Goal: Task Accomplishment & Management: Manage account settings

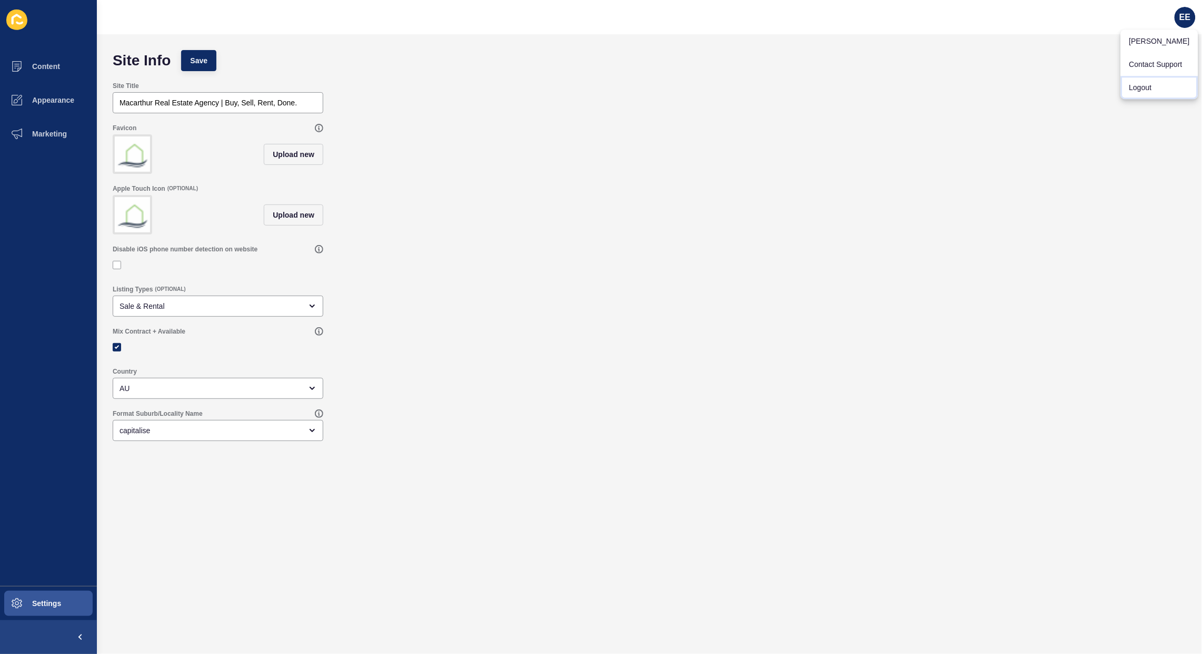
click at [1150, 91] on link "Logout" at bounding box center [1159, 87] width 77 height 23
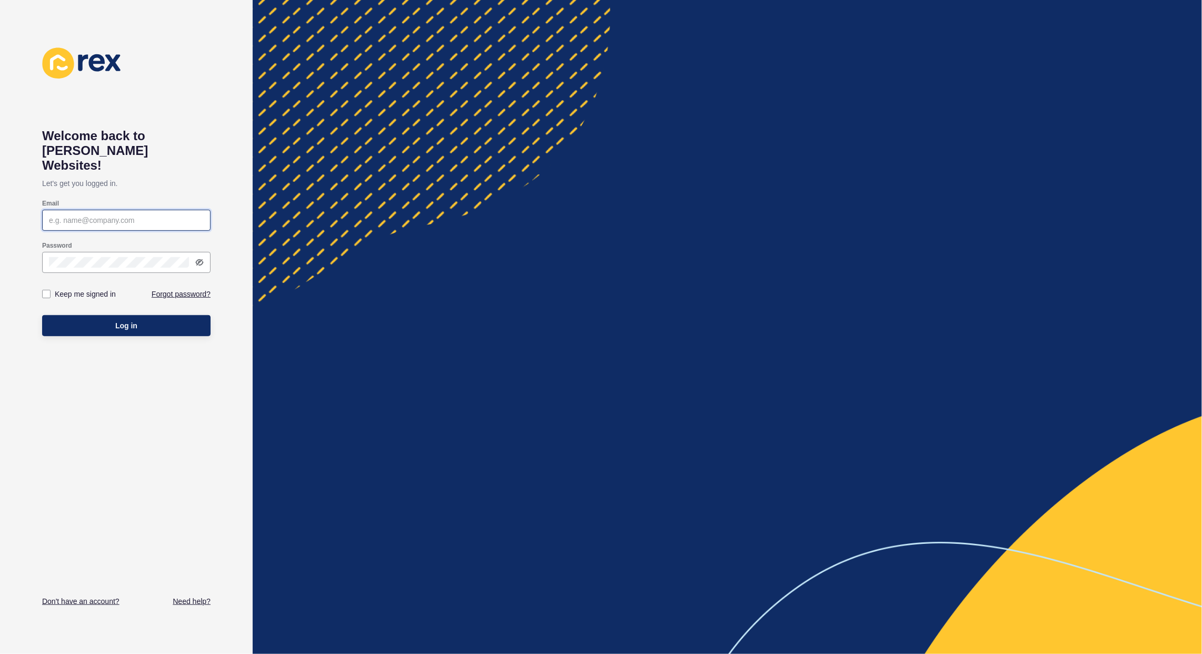
type input "[PERSON_NAME][EMAIL_ADDRESS][PERSON_NAME][DOMAIN_NAME]"
click at [85, 318] on button "Log in" at bounding box center [126, 325] width 169 height 21
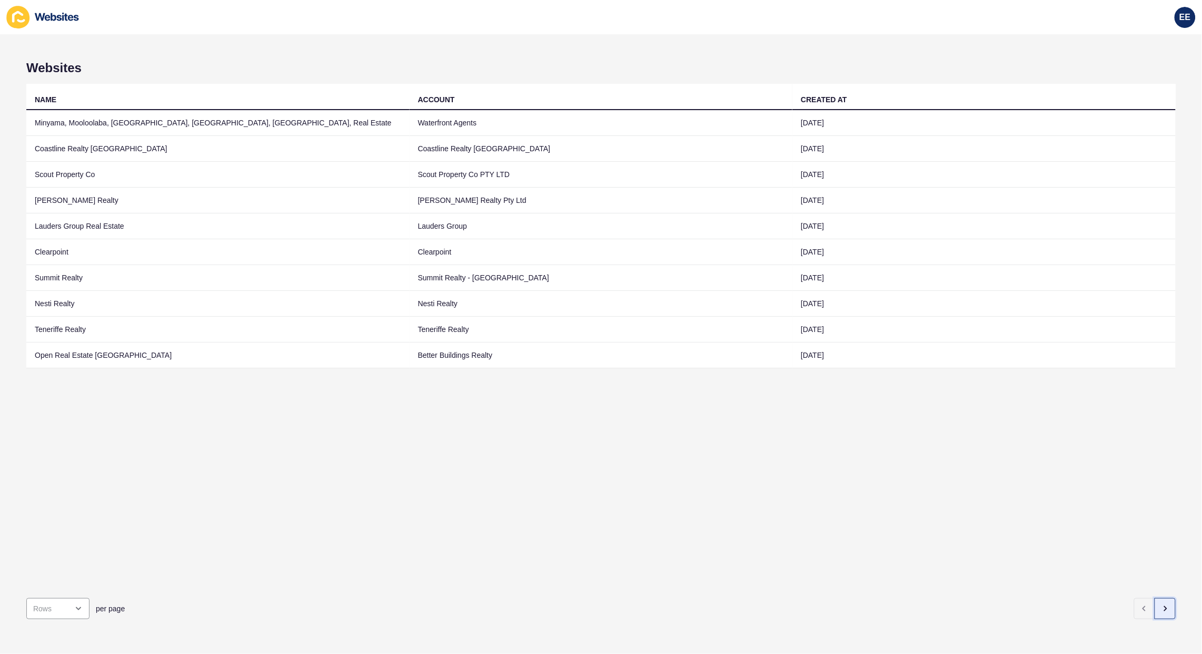
click at [1162, 598] on button "button" at bounding box center [1165, 608] width 21 height 21
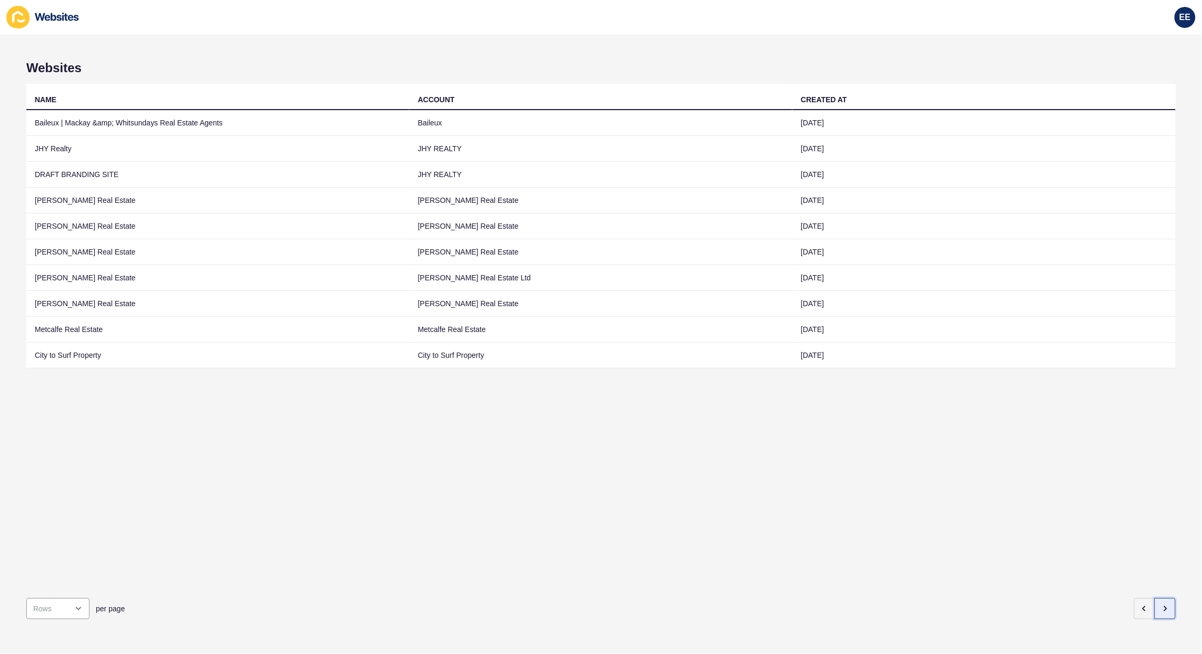
click at [1162, 598] on button "button" at bounding box center [1165, 608] width 21 height 21
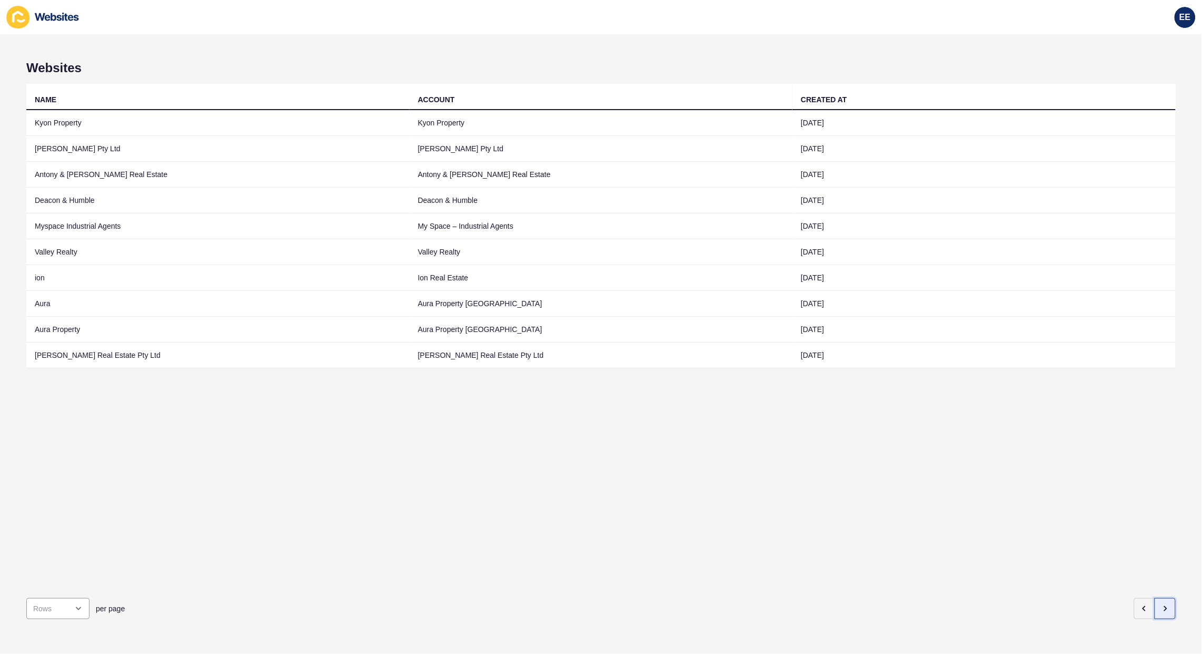
click at [1162, 598] on button "button" at bounding box center [1165, 608] width 21 height 21
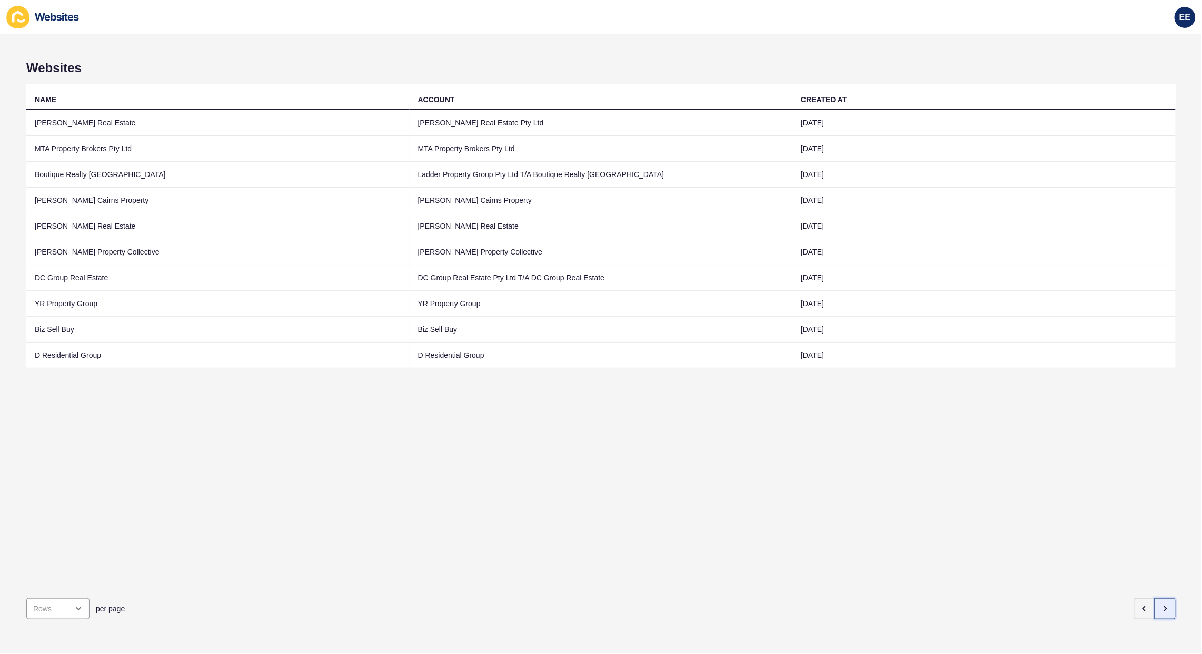
click at [1162, 598] on button "button" at bounding box center [1165, 608] width 21 height 21
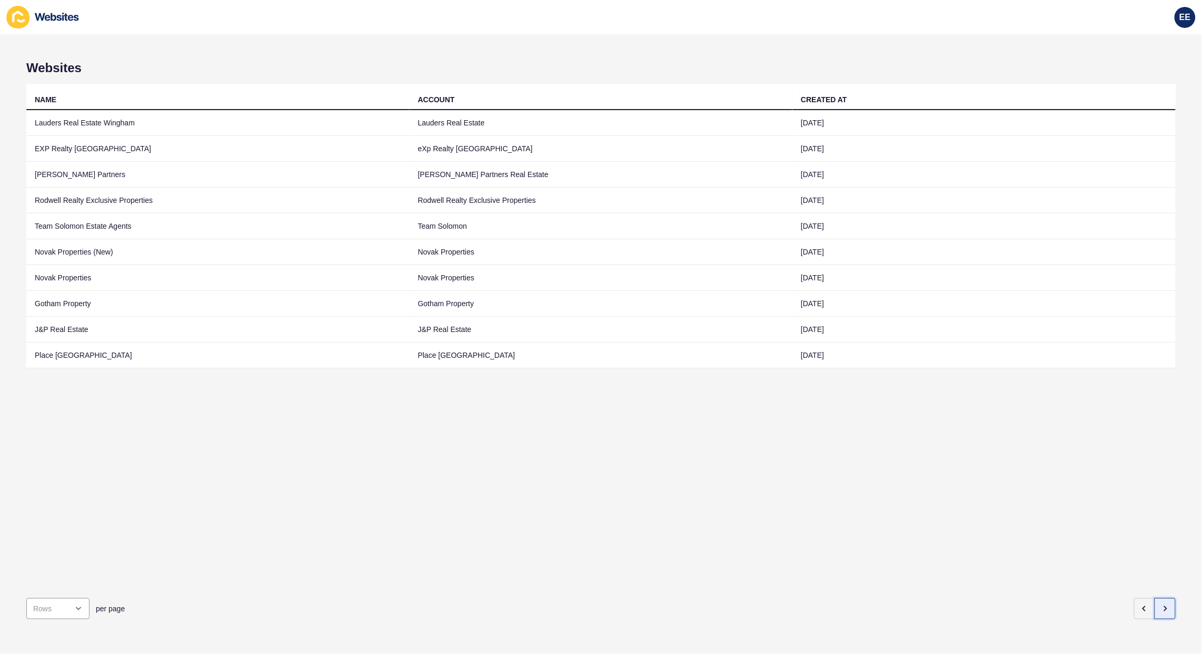
click at [1162, 598] on button "button" at bounding box center [1165, 608] width 21 height 21
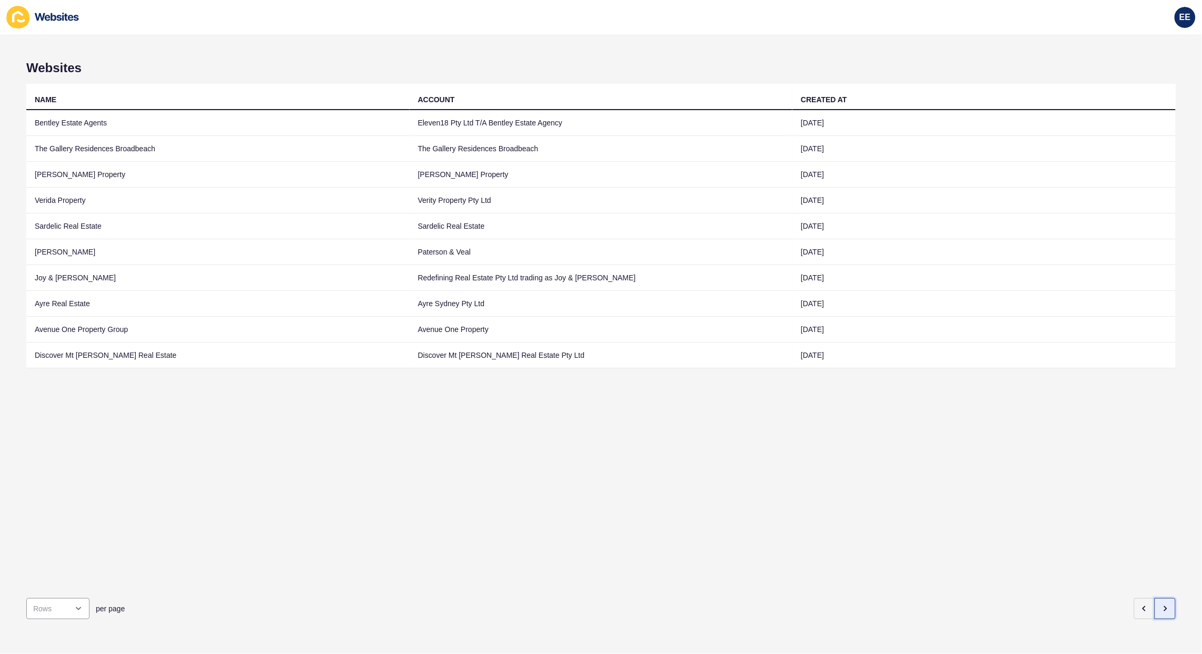
click at [1161, 604] on icon "button" at bounding box center [1165, 608] width 8 height 8
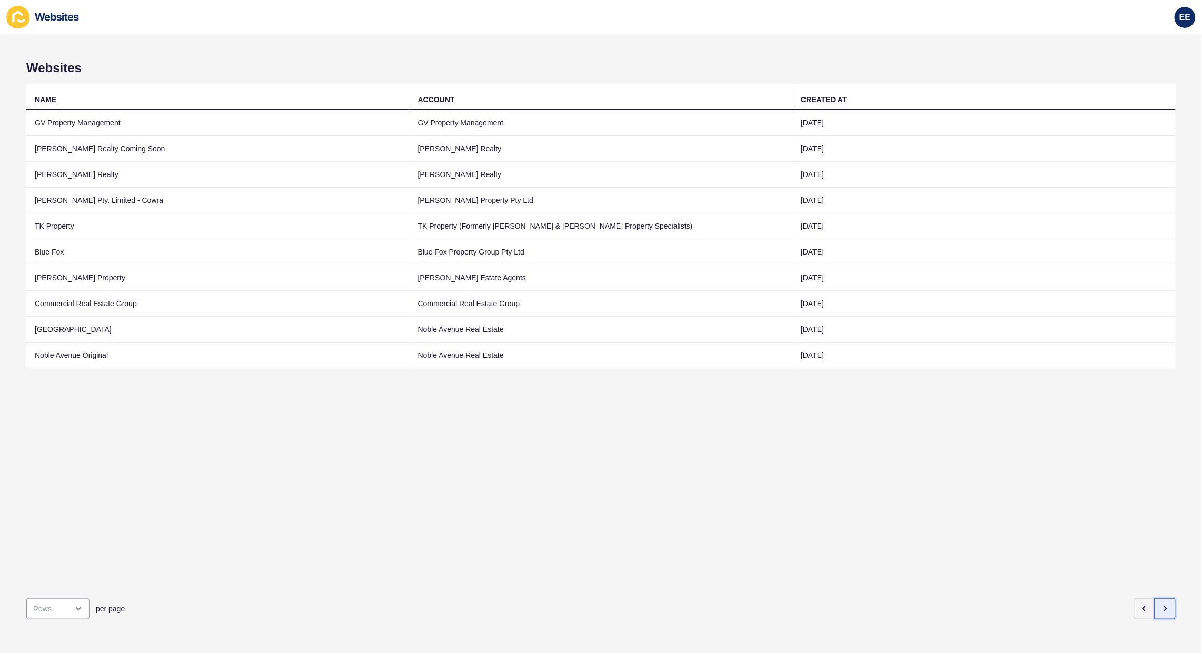
click at [1161, 604] on icon "button" at bounding box center [1165, 608] width 8 height 8
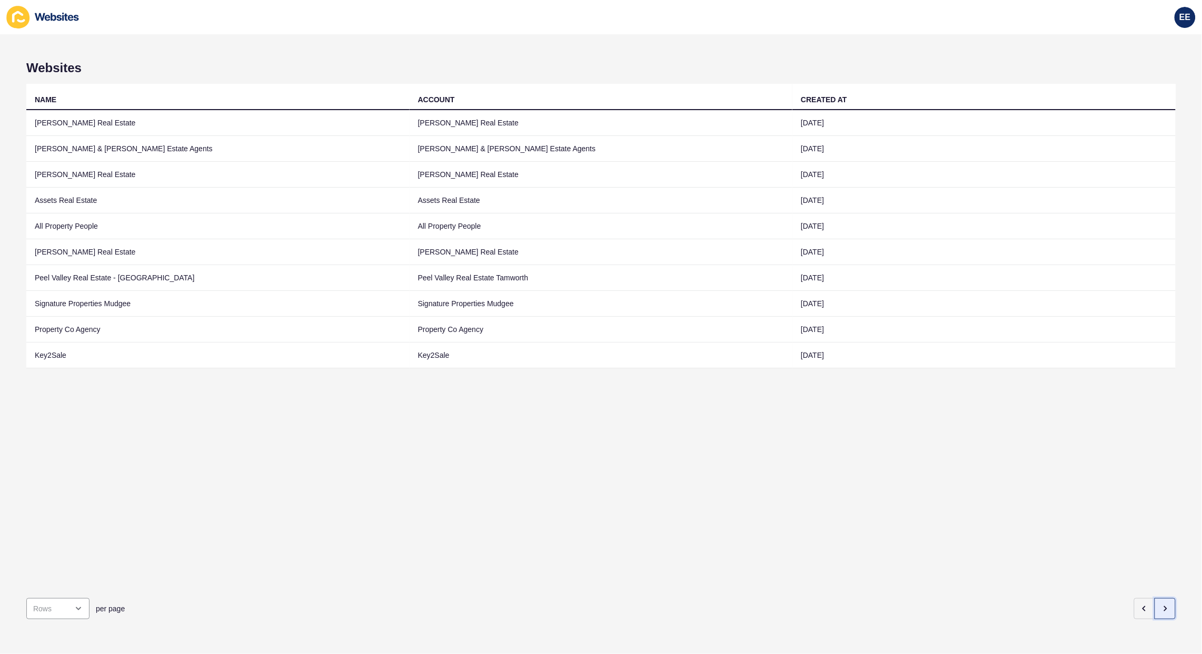
click at [1161, 604] on icon "button" at bounding box center [1165, 608] width 8 height 8
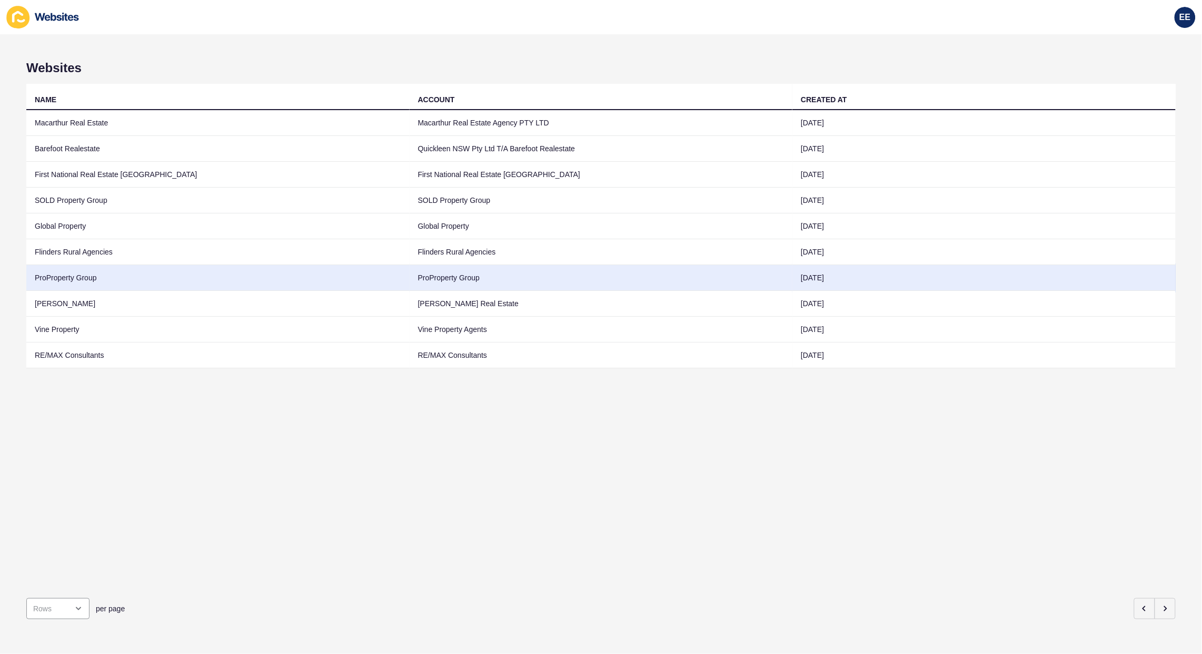
click at [90, 274] on td "ProProperty Group" at bounding box center [217, 278] width 383 height 26
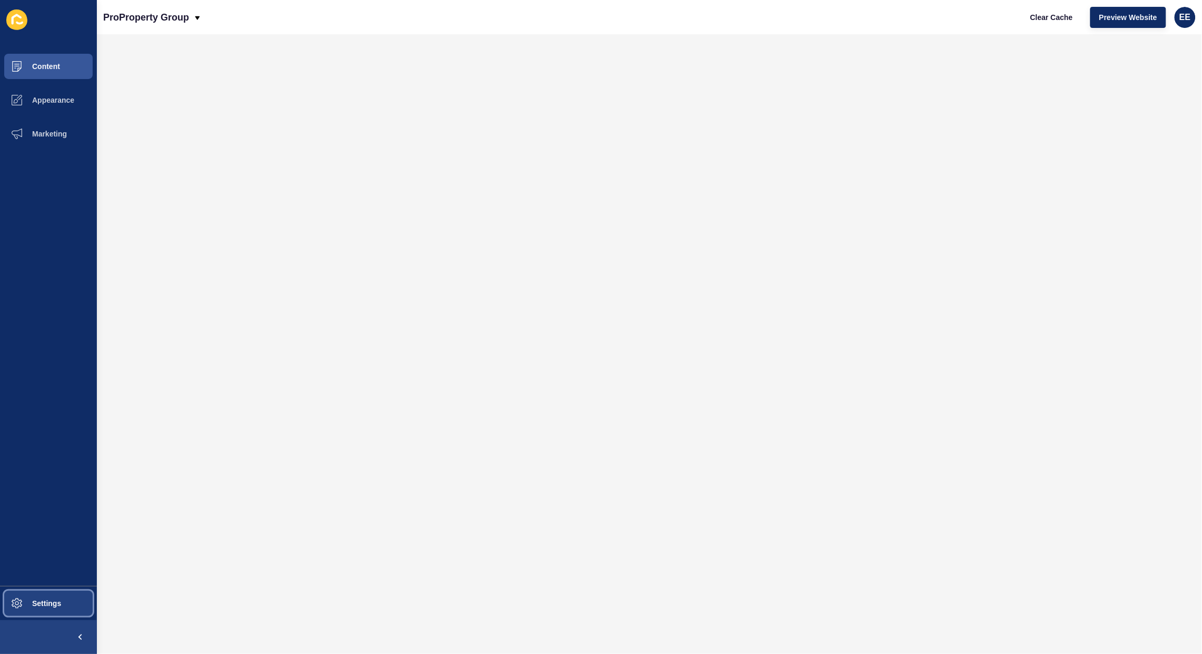
click at [43, 599] on span "Settings" at bounding box center [29, 603] width 63 height 8
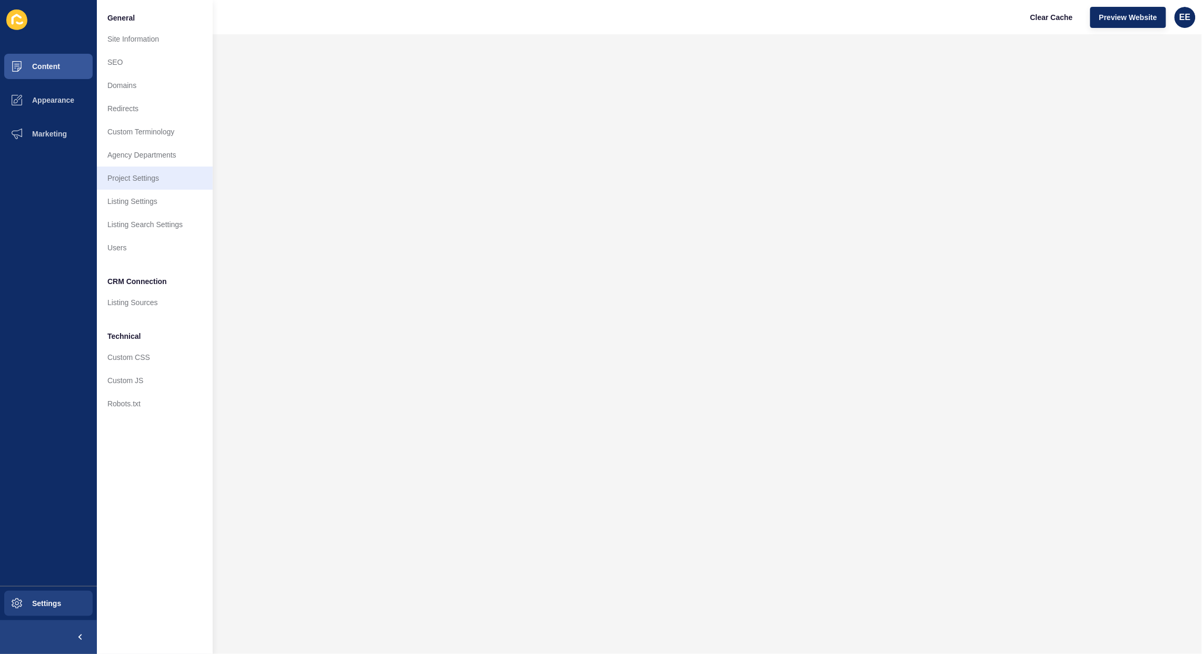
drag, startPoint x: 45, startPoint y: 401, endPoint x: 111, endPoint y: 167, distance: 242.8
click at [53, 377] on ul "Content Appearance Marketing" at bounding box center [48, 318] width 97 height 536
click at [74, 125] on button "Marketing" at bounding box center [48, 134] width 97 height 34
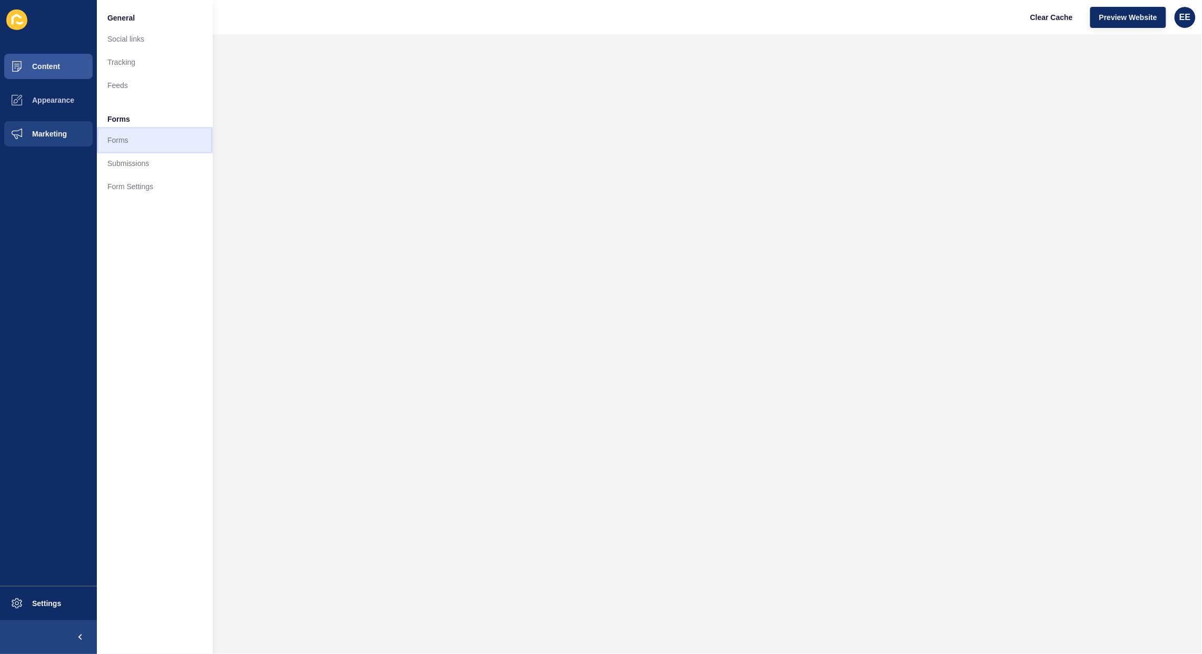
click at [122, 143] on link "Forms" at bounding box center [155, 139] width 116 height 23
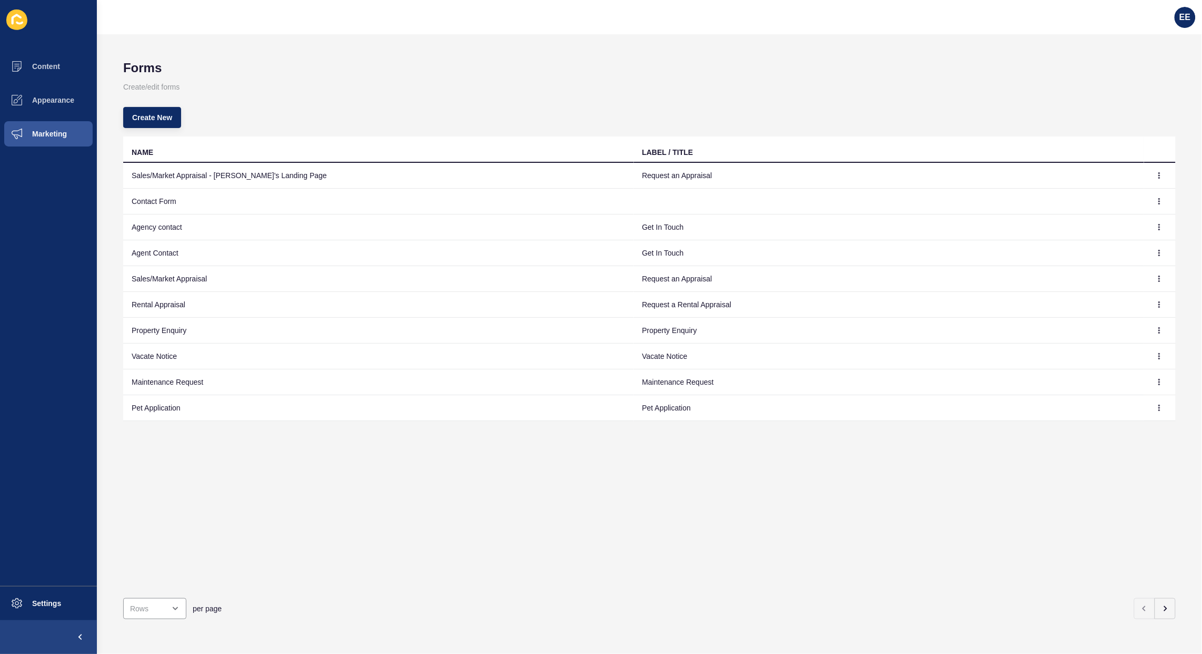
click at [230, 177] on td "Sales/Market Appraisal - [PERSON_NAME]'s Landing Page" at bounding box center [378, 176] width 511 height 26
click at [1161, 601] on button "button" at bounding box center [1165, 608] width 21 height 21
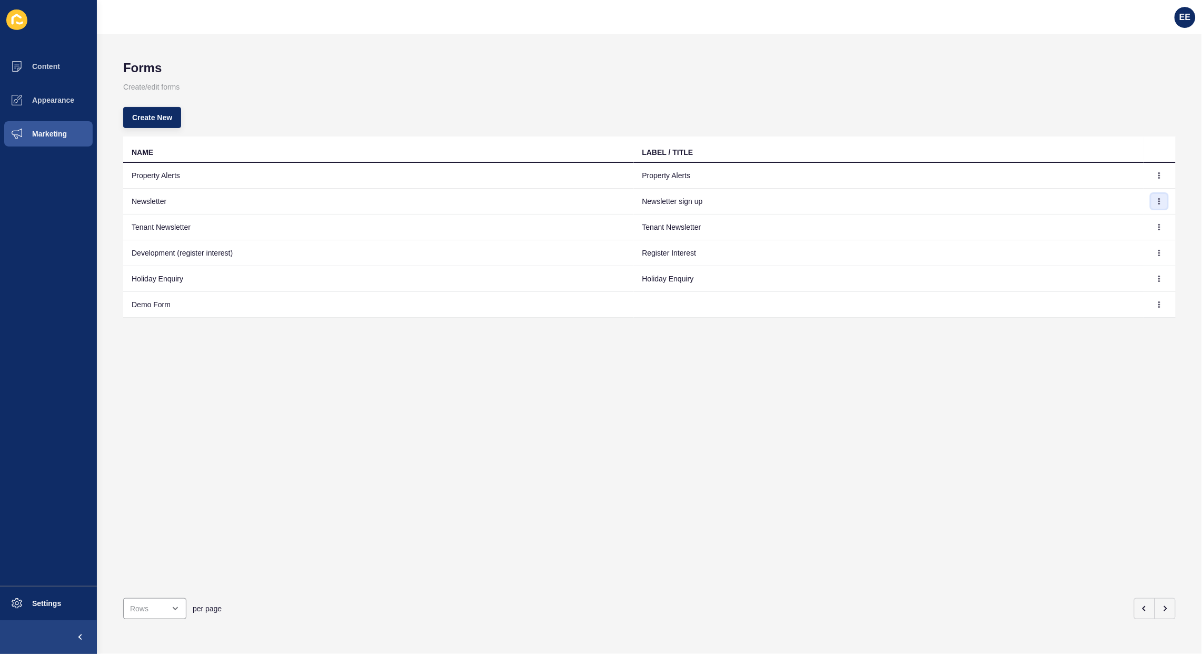
click at [1160, 199] on icon "button" at bounding box center [1160, 201] width 1 height 5
click at [1102, 222] on link "Edit" at bounding box center [1121, 222] width 74 height 23
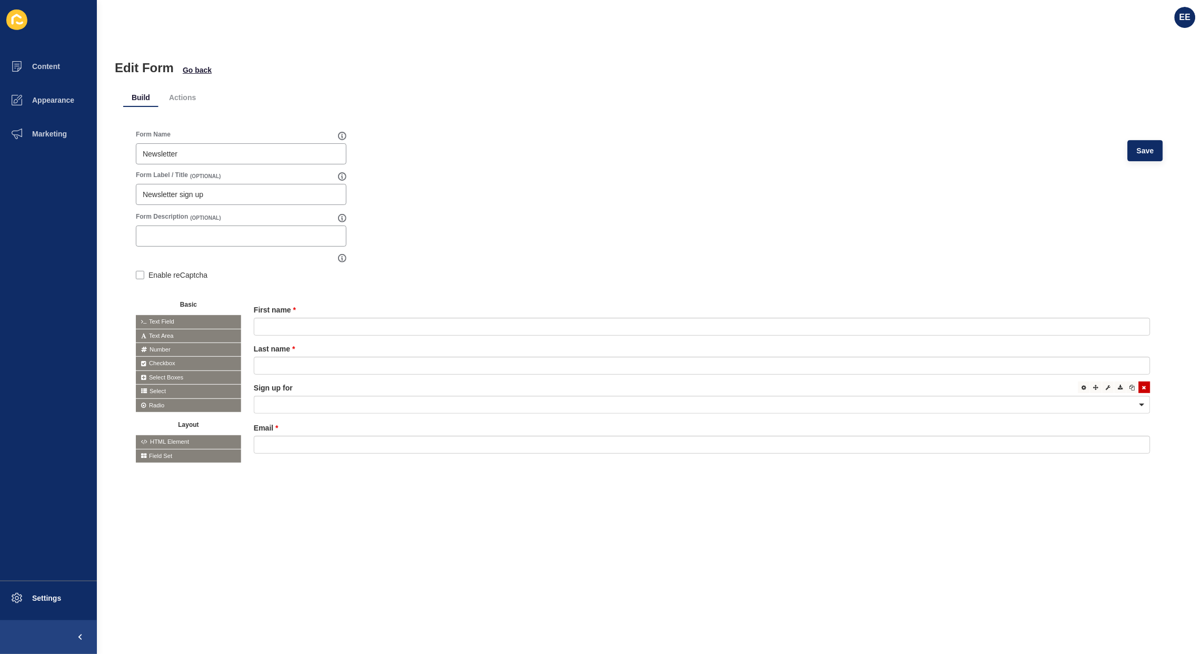
click at [546, 401] on div at bounding box center [702, 405] width 897 height 18
click at [609, 222] on form "Form Name Newsletter Save Form Label / Title (OPTIONAL) Newsletter sign up Form…" at bounding box center [649, 304] width 1027 height 349
click at [378, 446] on input "email" at bounding box center [702, 445] width 897 height 18
click at [178, 93] on li "Actions" at bounding box center [183, 97] width 44 height 19
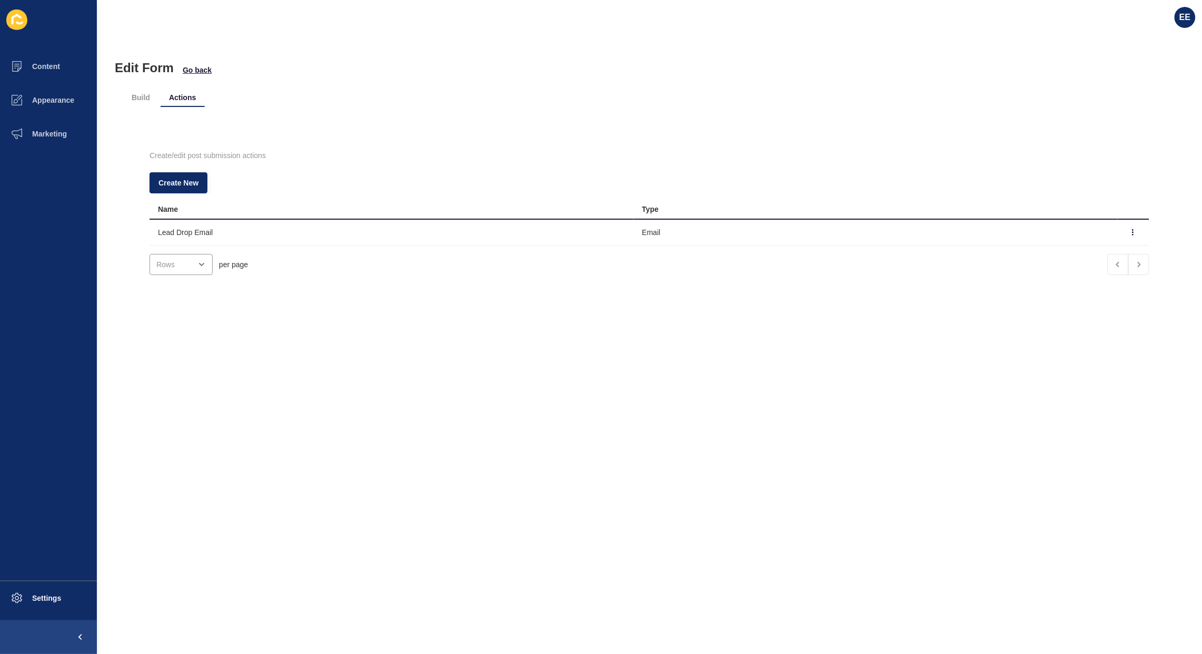
click at [644, 230] on td "Email" at bounding box center [876, 233] width 485 height 26
click at [1125, 229] on button "button" at bounding box center [1133, 232] width 16 height 15
click at [1079, 249] on link "Edit" at bounding box center [1085, 253] width 74 height 23
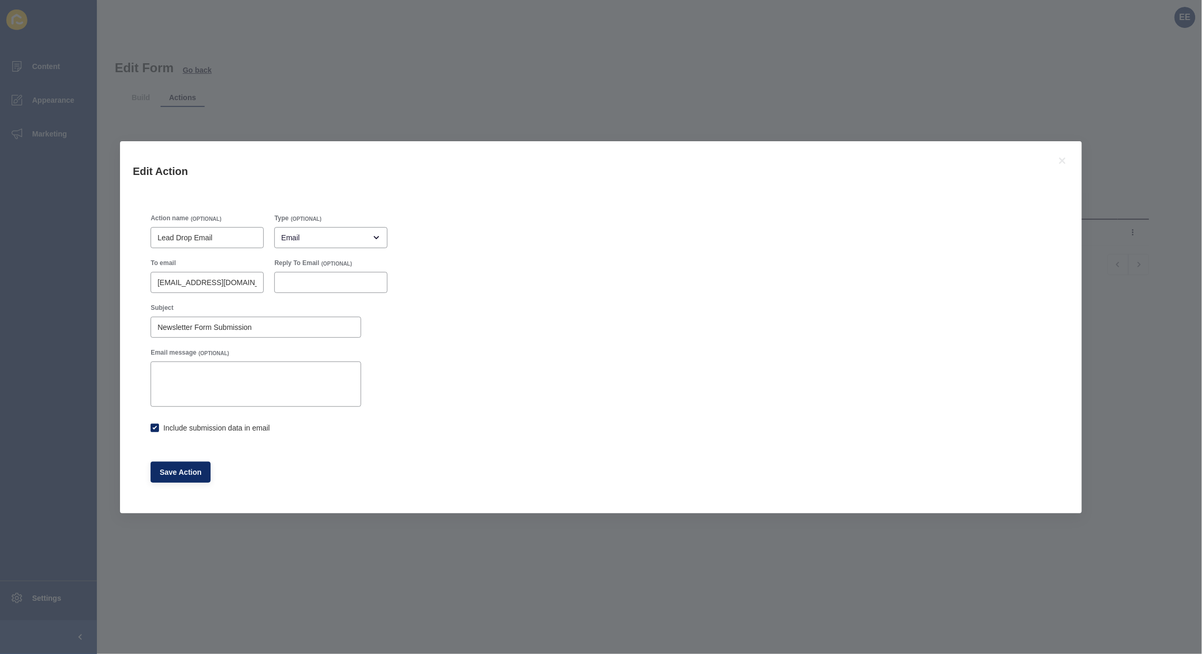
click at [713, 83] on div "Edit Action Action name (OPTIONAL) Lead Drop Email Type (OPTIONAL) Email To ema…" at bounding box center [601, 327] width 1202 height 654
drag, startPoint x: 403, startPoint y: 558, endPoint x: 634, endPoint y: 500, distance: 237.3
click at [407, 556] on div "Edit Action Action name (OPTIONAL) Lead Drop Email Type (OPTIONAL) Email To ema…" at bounding box center [601, 327] width 1202 height 654
click at [1104, 111] on div "Edit Action Action name (OPTIONAL) Lead Drop Email Type (OPTIONAL) Email To ema…" at bounding box center [601, 327] width 1202 height 654
drag, startPoint x: 1039, startPoint y: 135, endPoint x: 1009, endPoint y: 135, distance: 30.0
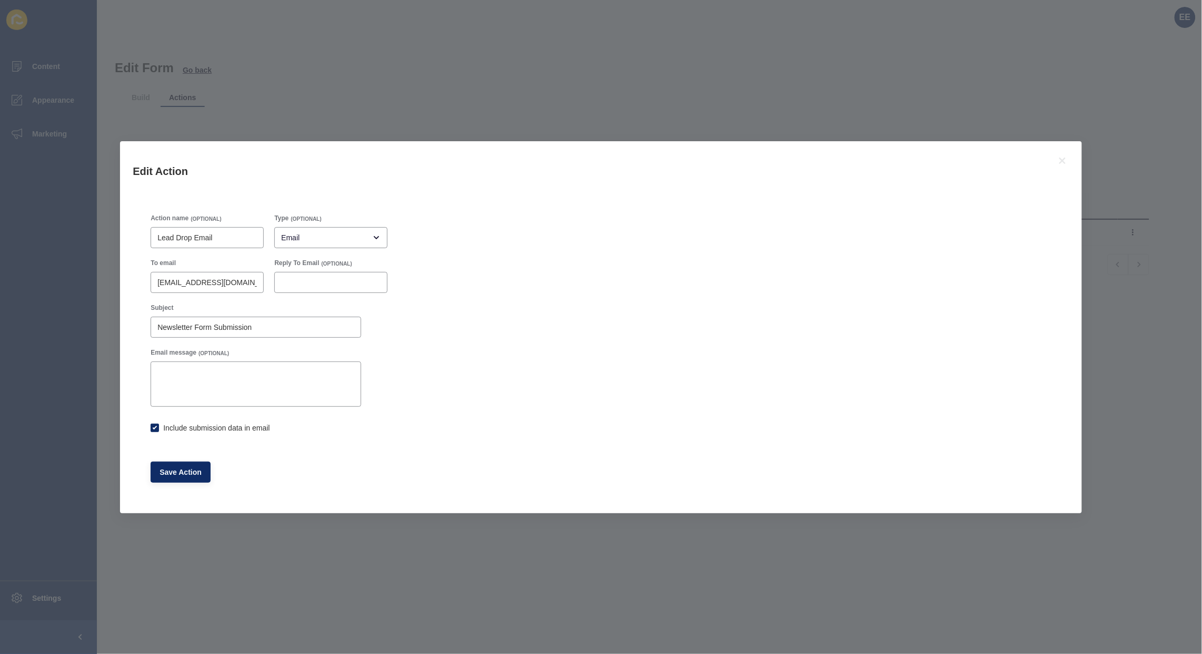
click at [1039, 135] on div "Edit Action Action name (OPTIONAL) Lead Drop Email Type (OPTIONAL) Email To ema…" at bounding box center [601, 327] width 1202 height 654
click at [688, 72] on div "Edit Action Action name (OPTIONAL) Lead Drop Email Type (OPTIONAL) Email To ema…" at bounding box center [601, 327] width 1202 height 654
click at [177, 469] on span "Save Action" at bounding box center [181, 472] width 42 height 11
checkbox input "true"
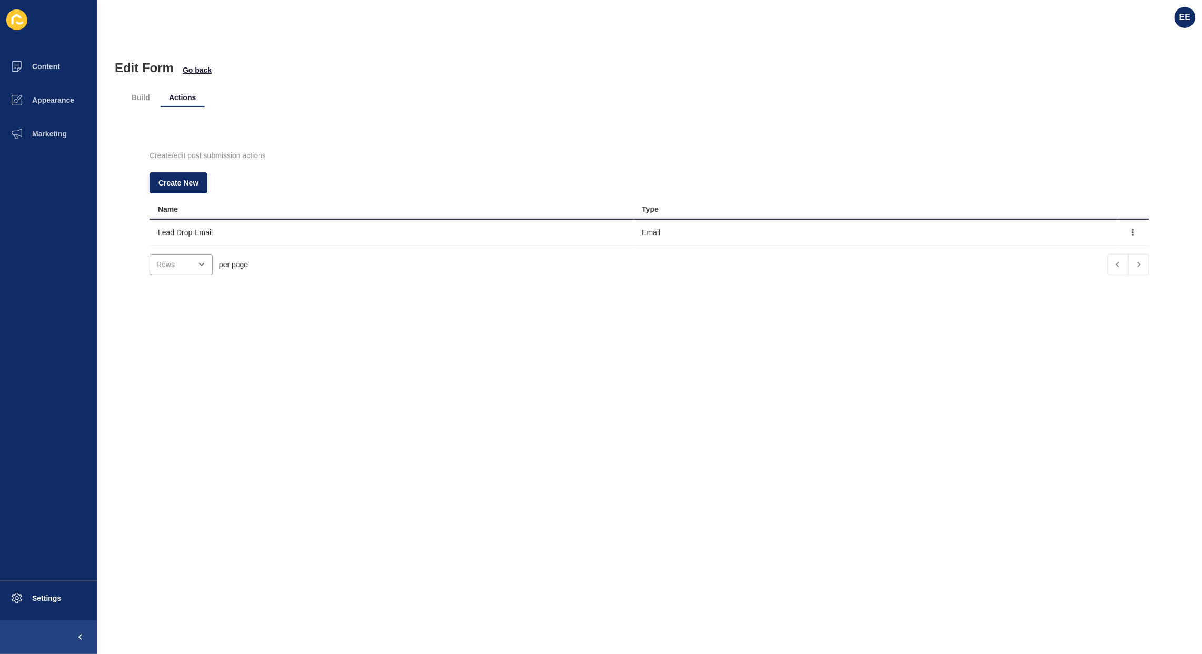
click at [540, 503] on div "Edit Form Go back Build Actions Create/edit post submission actions Create New …" at bounding box center [649, 343] width 1105 height 619
click at [1130, 234] on icon "button" at bounding box center [1133, 232] width 6 height 6
click at [1065, 249] on link "Edit" at bounding box center [1085, 253] width 74 height 23
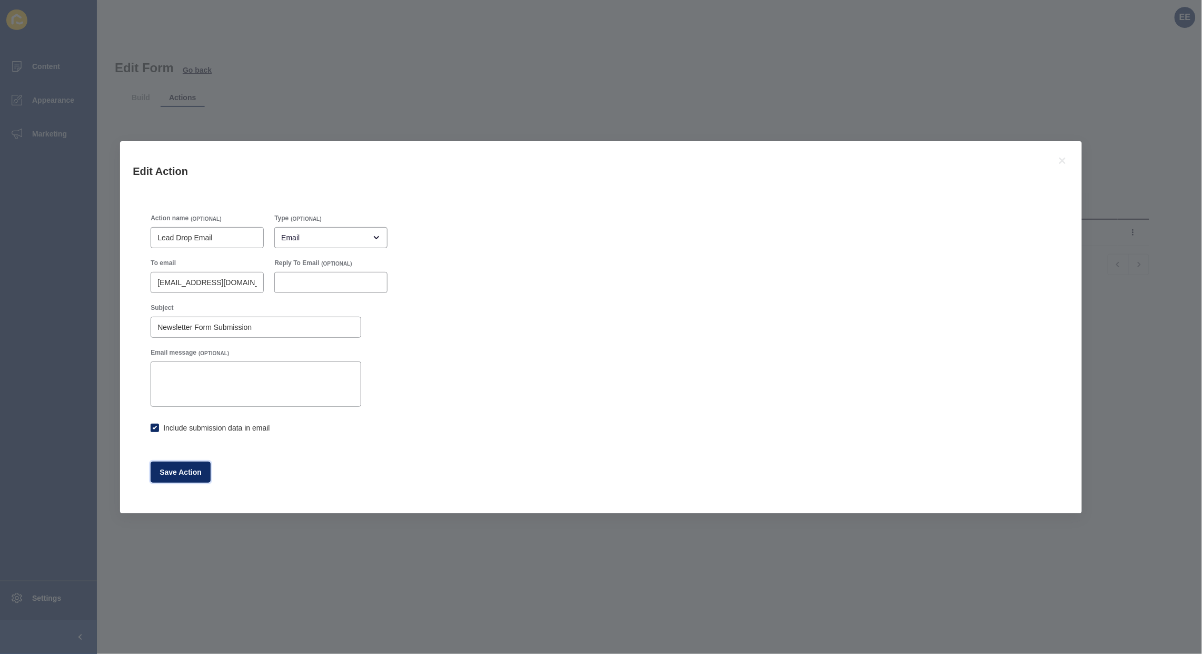
drag, startPoint x: 197, startPoint y: 472, endPoint x: 532, endPoint y: 580, distance: 351.9
click at [204, 470] on button "Save Action" at bounding box center [181, 471] width 60 height 21
checkbox input "true"
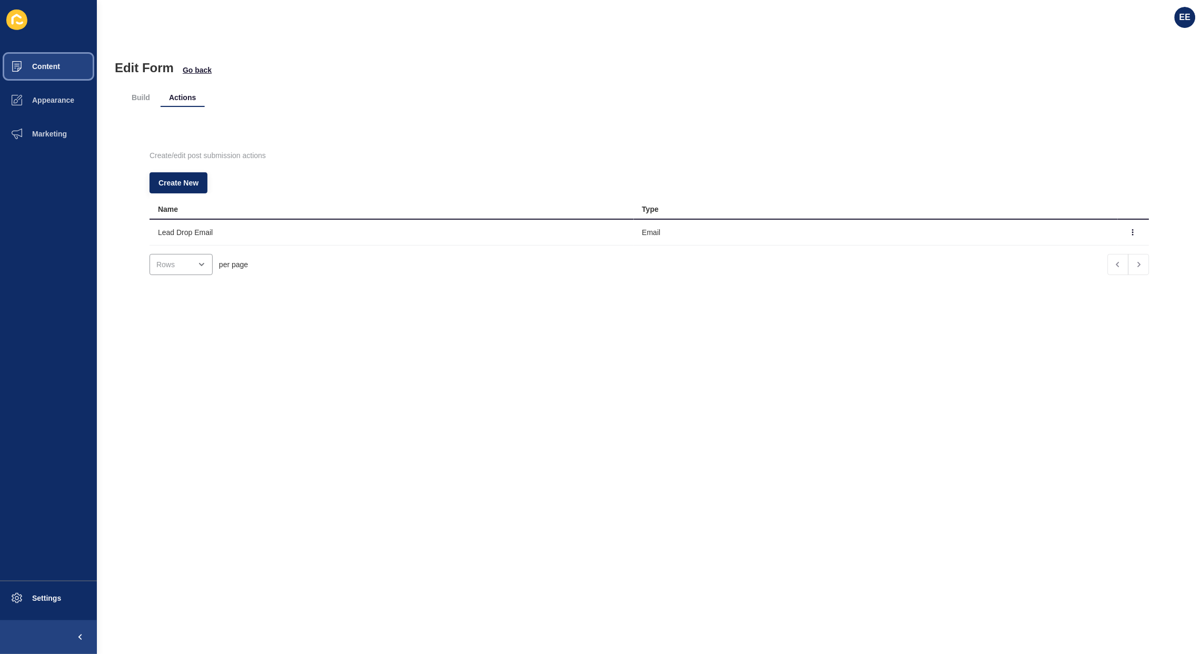
click at [37, 58] on button "Content" at bounding box center [48, 67] width 97 height 34
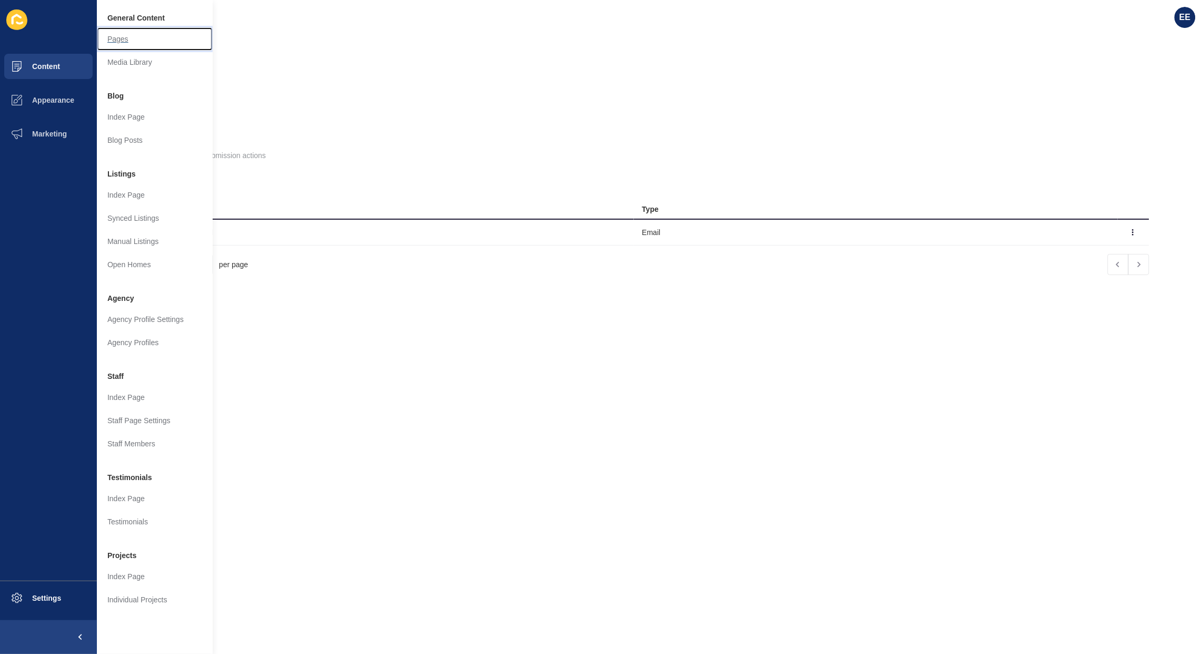
click at [138, 38] on link "Pages" at bounding box center [155, 38] width 116 height 23
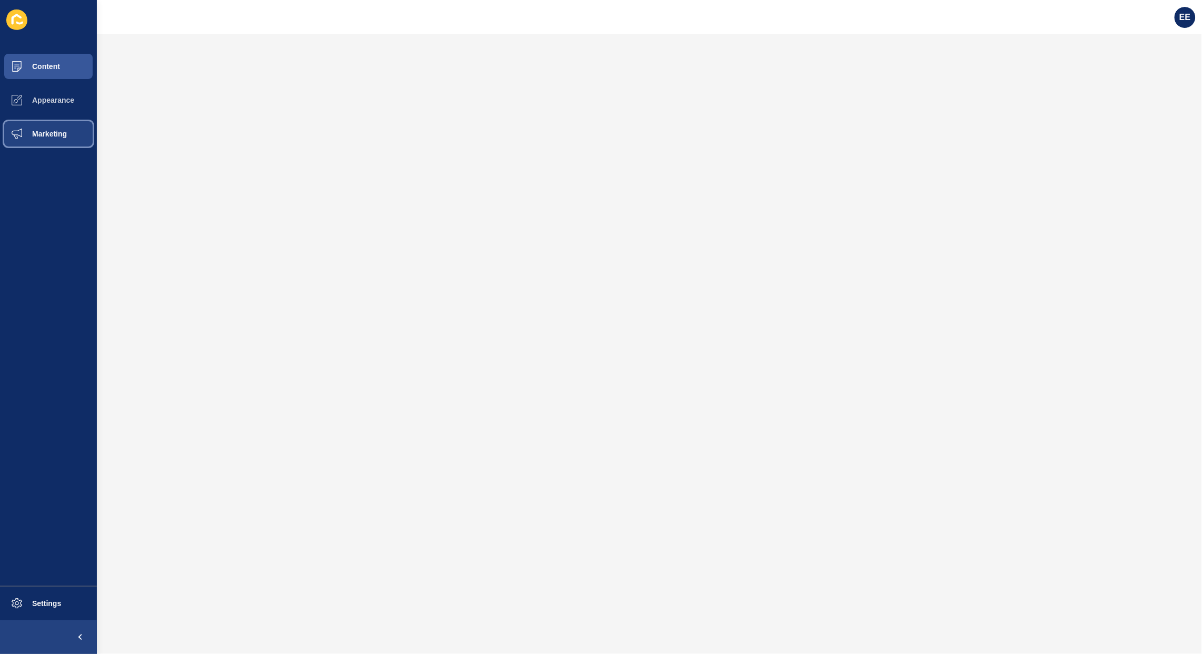
click at [43, 131] on span "Marketing" at bounding box center [32, 134] width 68 height 8
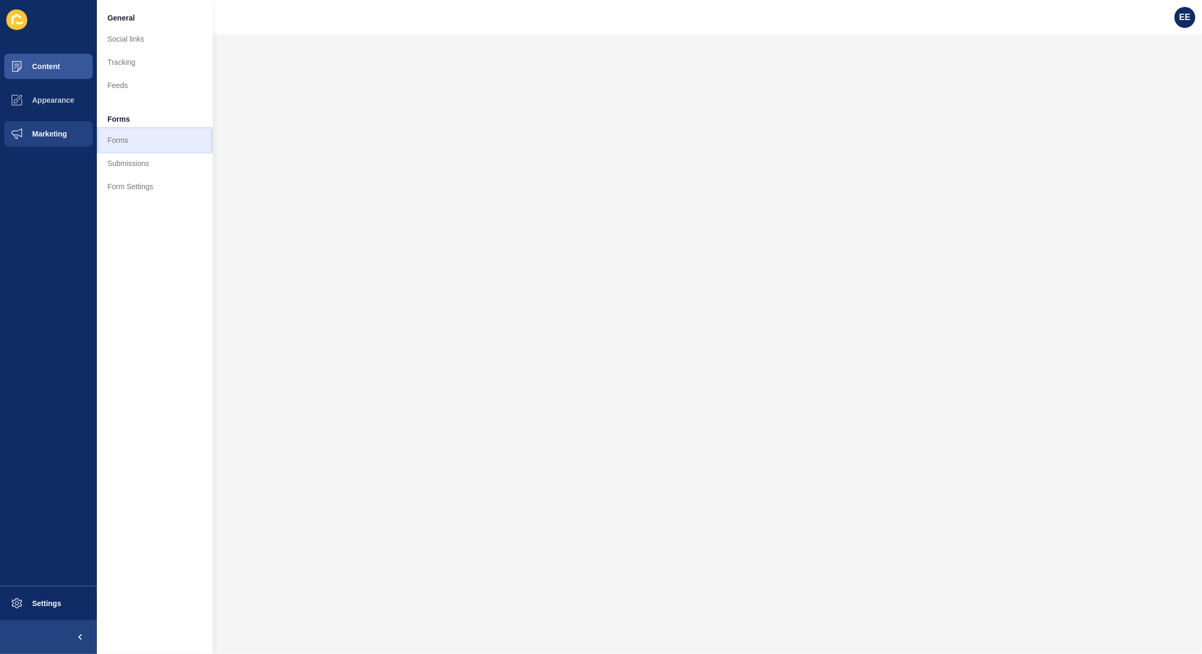
click at [135, 133] on link "Forms" at bounding box center [155, 139] width 116 height 23
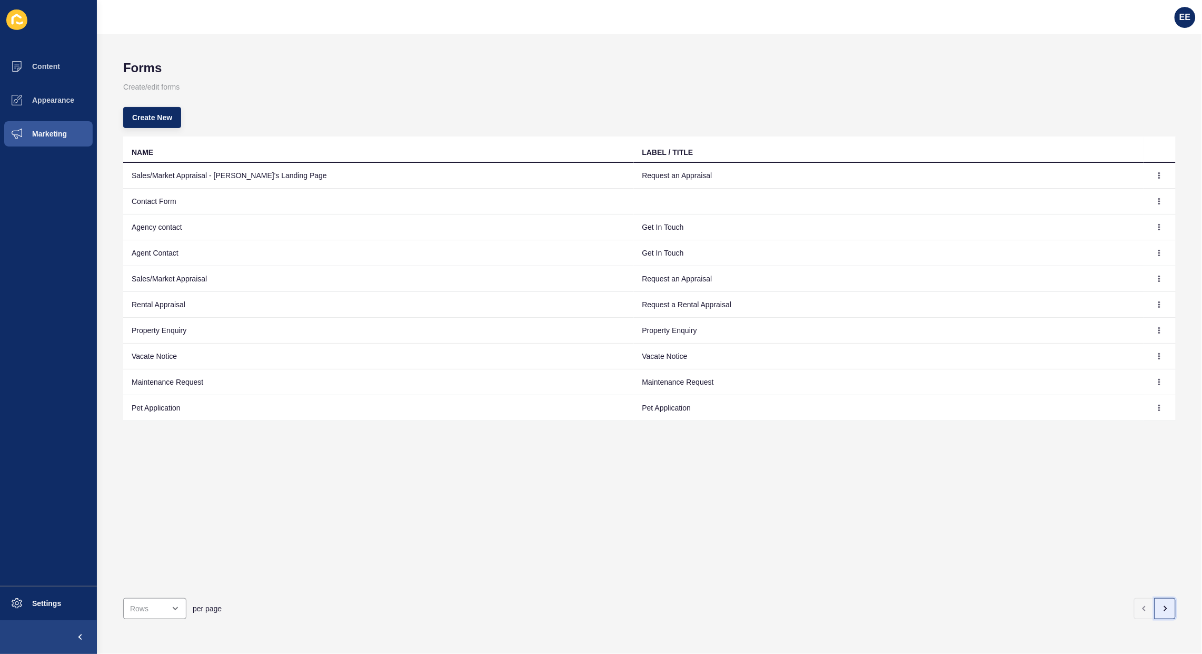
click at [1161, 604] on icon "button" at bounding box center [1165, 608] width 8 height 8
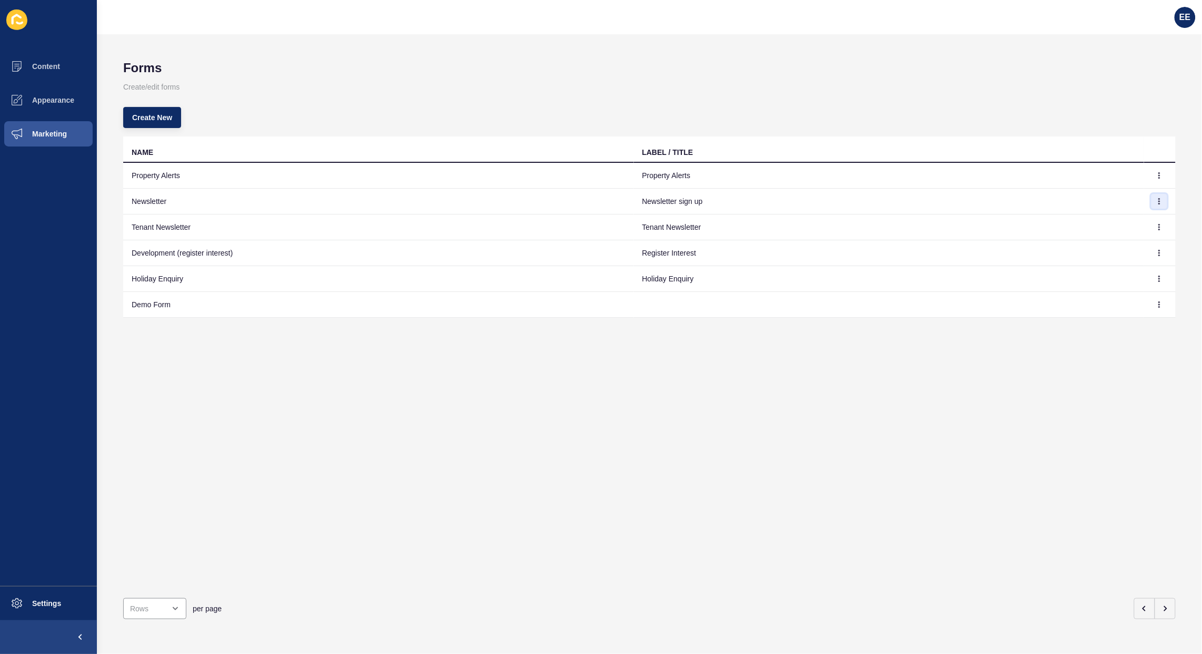
click at [1152, 197] on button "button" at bounding box center [1160, 201] width 16 height 15
click at [1097, 220] on link "Edit" at bounding box center [1121, 222] width 74 height 23
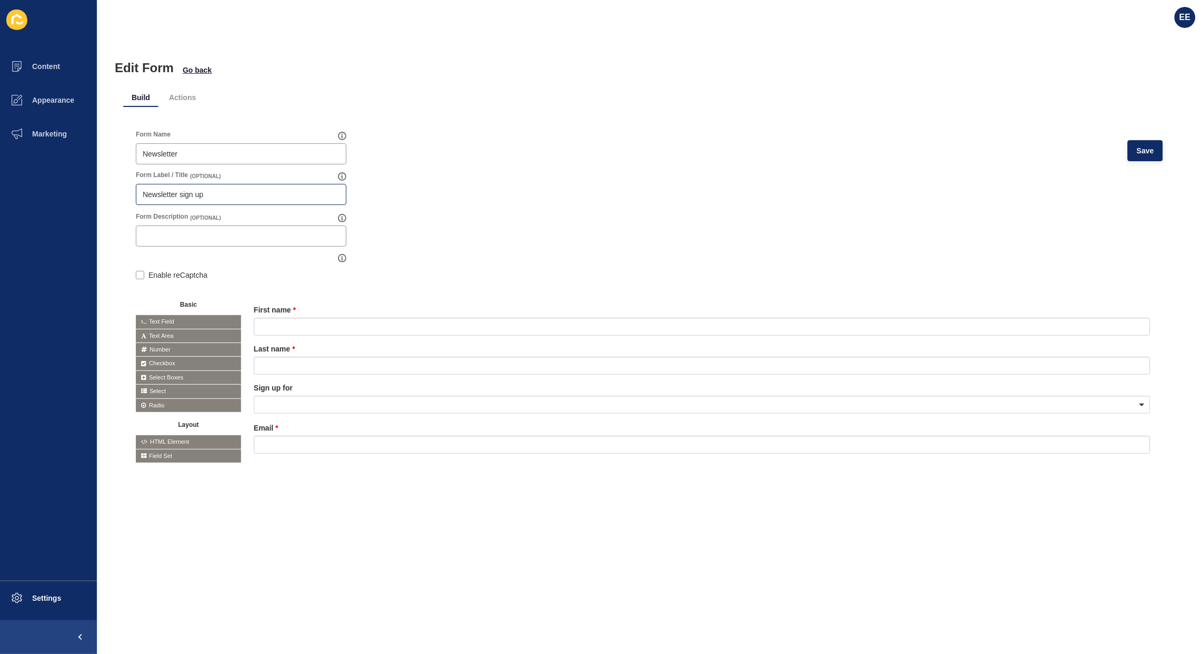
click at [204, 187] on div "Newsletter sign up" at bounding box center [241, 194] width 211 height 21
drag, startPoint x: 193, startPoint y: 195, endPoint x: 148, endPoint y: 191, distance: 44.9
click at [148, 191] on div "Newsletter sign up" at bounding box center [241, 194] width 211 height 21
click at [199, 193] on input "Newsletter sign up" at bounding box center [241, 194] width 197 height 11
drag, startPoint x: 212, startPoint y: 195, endPoint x: 142, endPoint y: 191, distance: 69.7
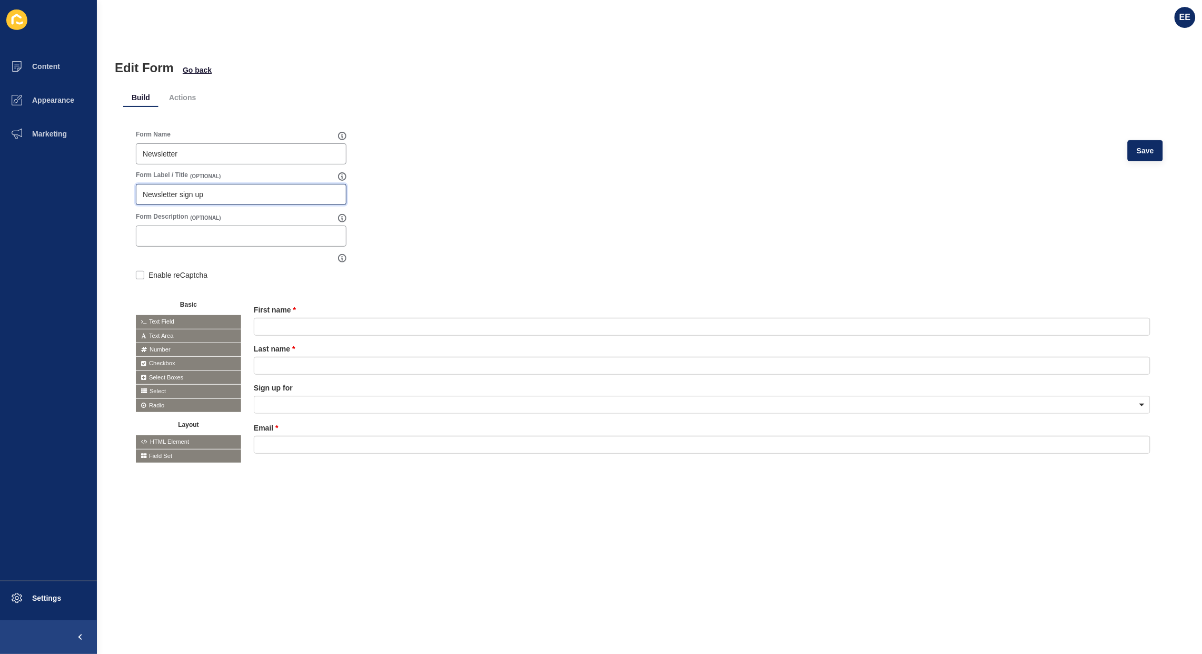
click at [143, 191] on input "Newsletter sign up" at bounding box center [241, 194] width 197 height 11
click at [1128, 143] on button "Save" at bounding box center [1145, 150] width 35 height 21
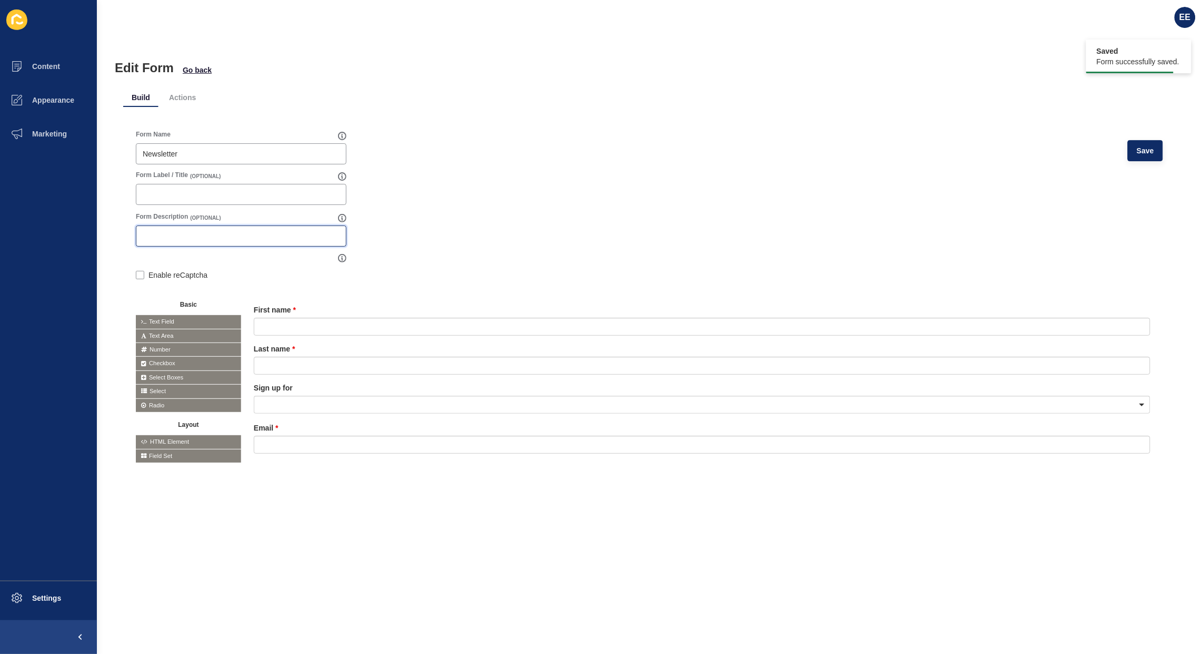
click at [211, 238] on input "Form Description" at bounding box center [241, 236] width 197 height 11
click at [296, 234] on input "Sign up to our Newsletter for the latest updates on property buy and sell" at bounding box center [241, 236] width 197 height 11
type input "Sign up to our Newsletter for the latest updates on properties' buy and sell"
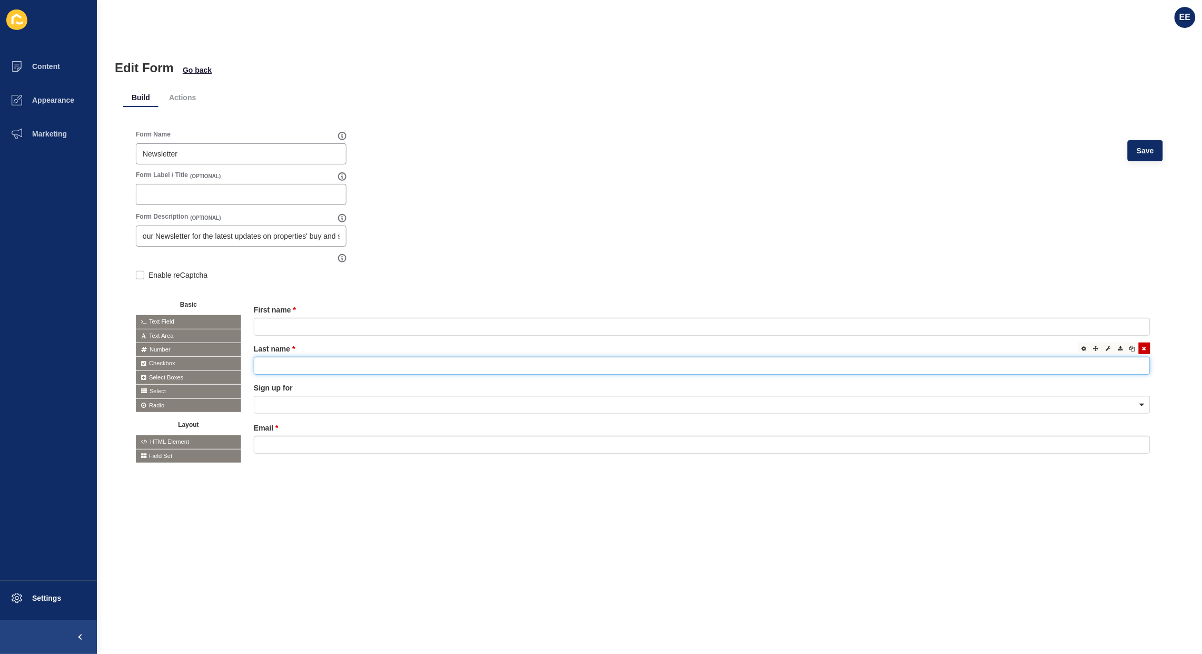
click at [328, 369] on input "text" at bounding box center [702, 366] width 897 height 18
click at [294, 396] on div at bounding box center [702, 405] width 897 height 18
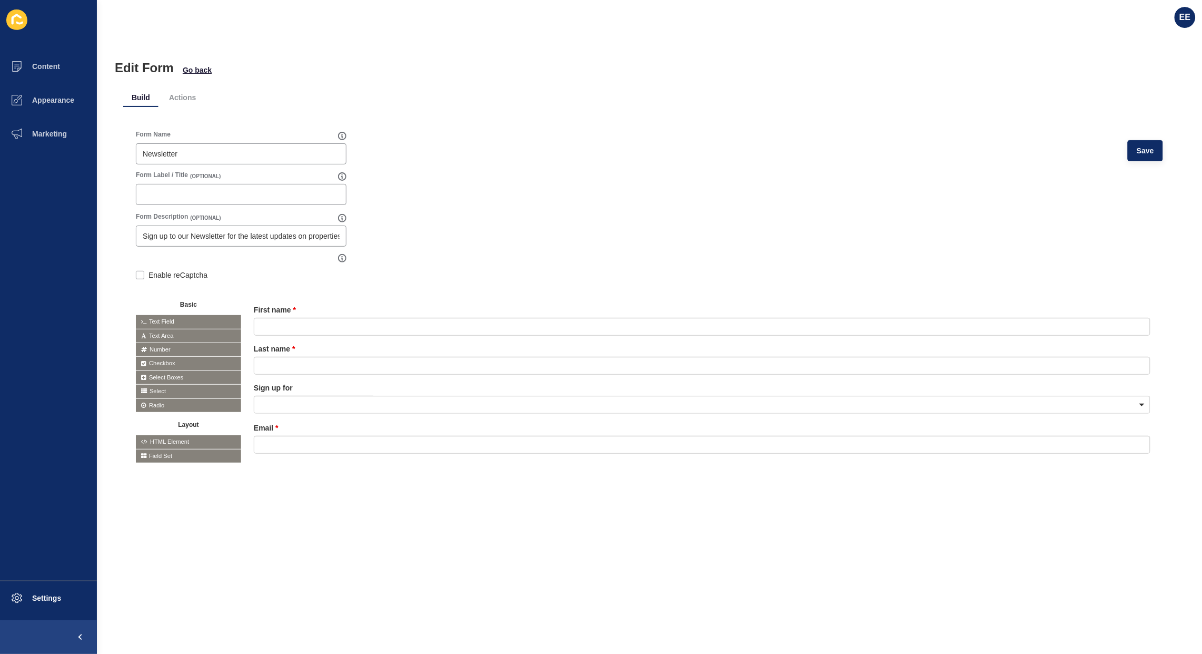
click at [415, 277] on form "Form Name Newsletter Save Form Label / Title (OPTIONAL) Form Description (OPTIO…" at bounding box center [649, 304] width 1027 height 349
drag, startPoint x: 272, startPoint y: 237, endPoint x: 302, endPoint y: 235, distance: 29.5
click at [273, 238] on input "Sign up to our Newsletter for the latest updates on properties' buy and sell" at bounding box center [241, 236] width 197 height 11
drag, startPoint x: 303, startPoint y: 235, endPoint x: 335, endPoint y: 236, distance: 32.1
click at [333, 236] on input "Sign up to our Newsletter for the latest updates on properties' buy and sell" at bounding box center [241, 236] width 197 height 11
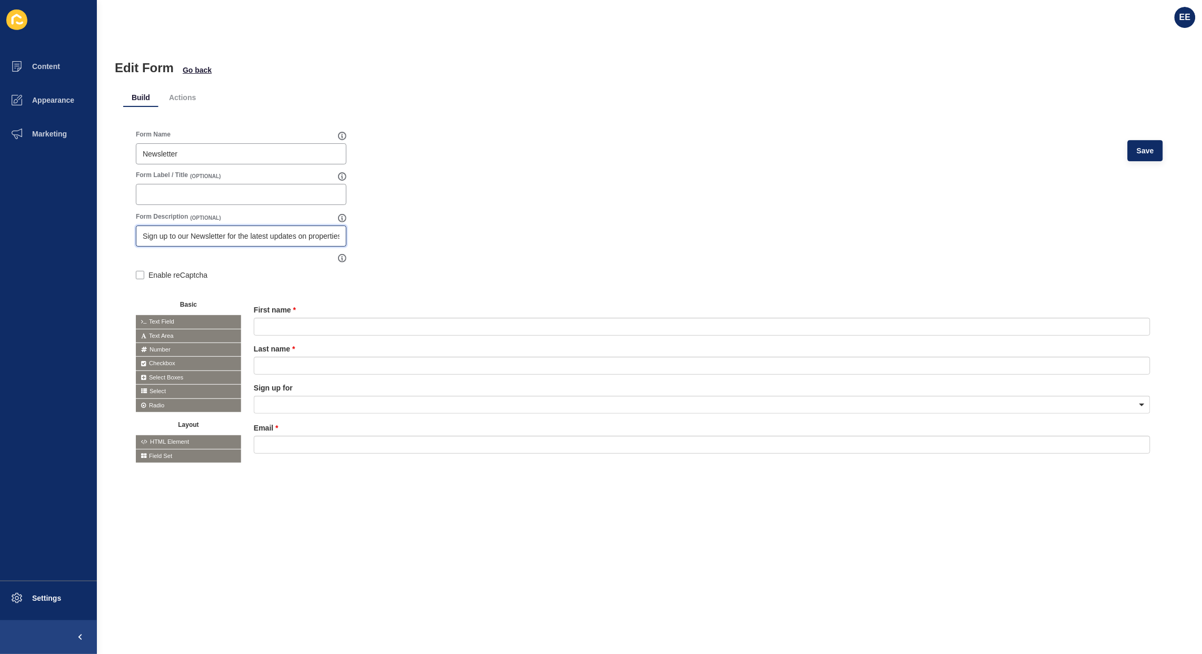
scroll to position [0, 45]
drag, startPoint x: 336, startPoint y: 236, endPoint x: 354, endPoint y: 236, distance: 17.9
click at [354, 236] on form "Form Name Newsletter Save Form Label / Title (OPTIONAL) Form Description (OPTIO…" at bounding box center [649, 304] width 1027 height 349
drag, startPoint x: 305, startPoint y: 236, endPoint x: 303, endPoint y: 242, distance: 6.8
click at [304, 238] on input "Sign up to our Newsletter for the latest updates on properties' buy and sell" at bounding box center [241, 236] width 197 height 11
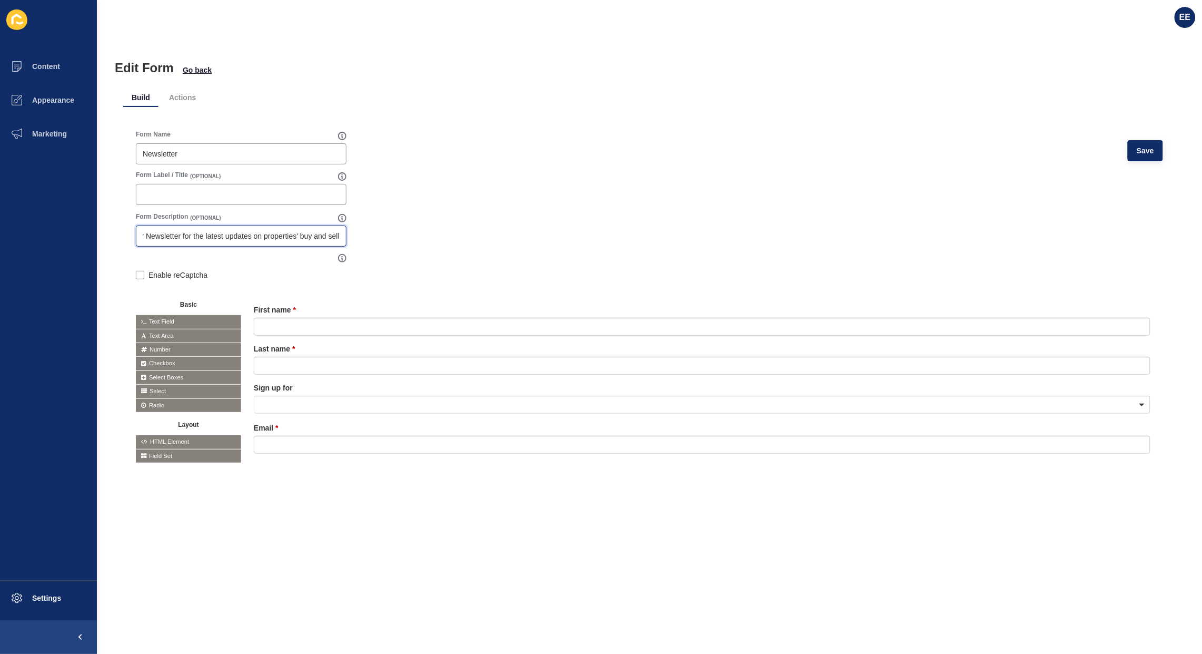
click at [317, 237] on input "Sign up to our Newsletter for the latest updates on properties' buy and sell" at bounding box center [241, 236] width 197 height 11
click at [412, 233] on form "Form Name Newsletter Save Form Label / Title (OPTIONAL) Form Description (OPTIO…" at bounding box center [649, 304] width 1027 height 349
click at [1137, 148] on span "Save" at bounding box center [1145, 150] width 17 height 11
click at [219, 193] on input "Newsletter" at bounding box center [241, 194] width 197 height 11
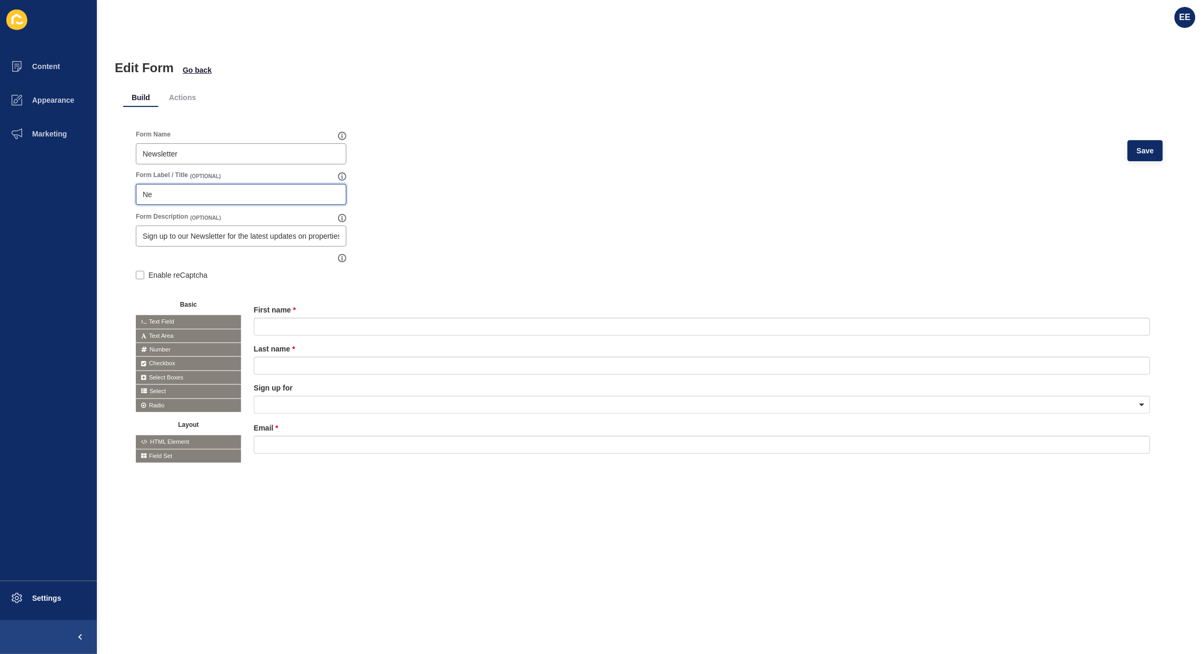
type input "N"
click at [1143, 158] on button "Save" at bounding box center [1145, 150] width 35 height 21
click at [183, 95] on li "Actions" at bounding box center [183, 97] width 44 height 19
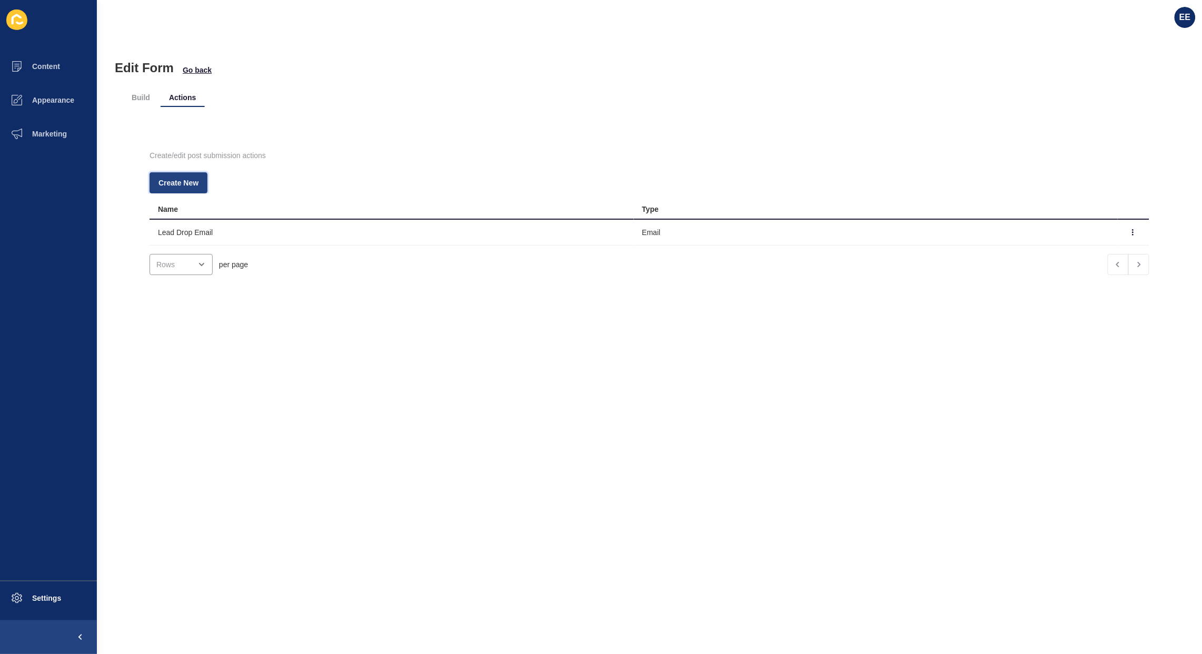
click at [193, 185] on span "Create New" at bounding box center [179, 182] width 40 height 11
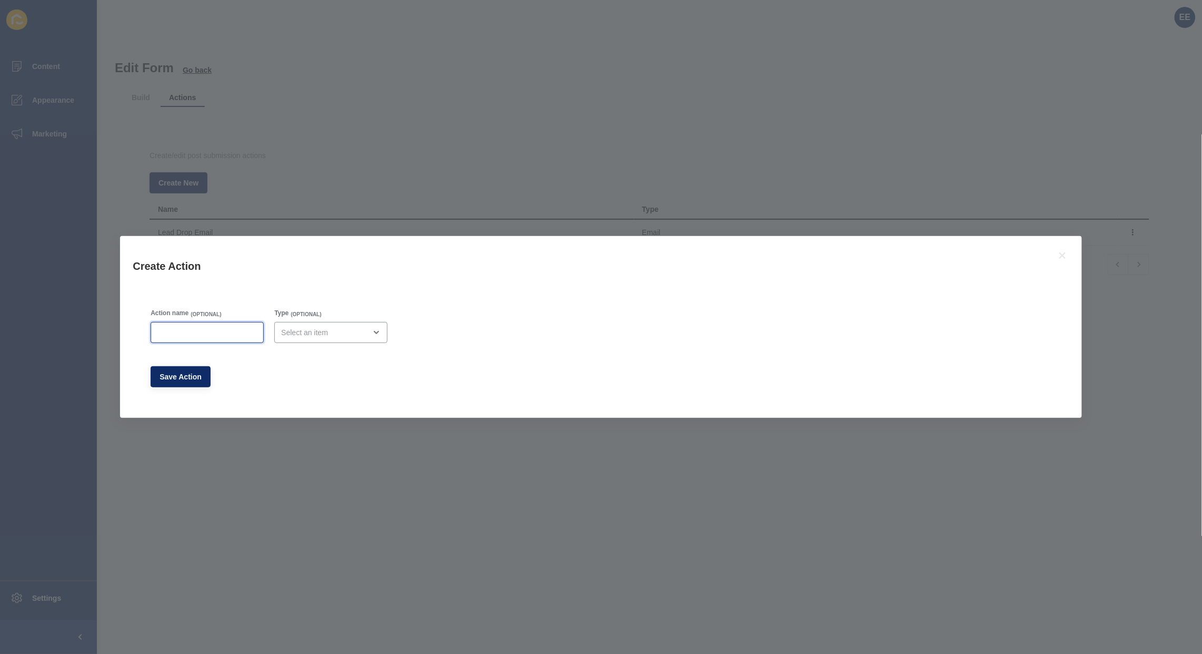
drag, startPoint x: 202, startPoint y: 328, endPoint x: 180, endPoint y: 330, distance: 22.2
click at [199, 328] on input "Action name" at bounding box center [207, 332] width 100 height 11
type input "Admin email test"
click at [313, 333] on div "close menu" at bounding box center [323, 332] width 85 height 11
click at [314, 357] on span "Email" at bounding box center [334, 358] width 99 height 11
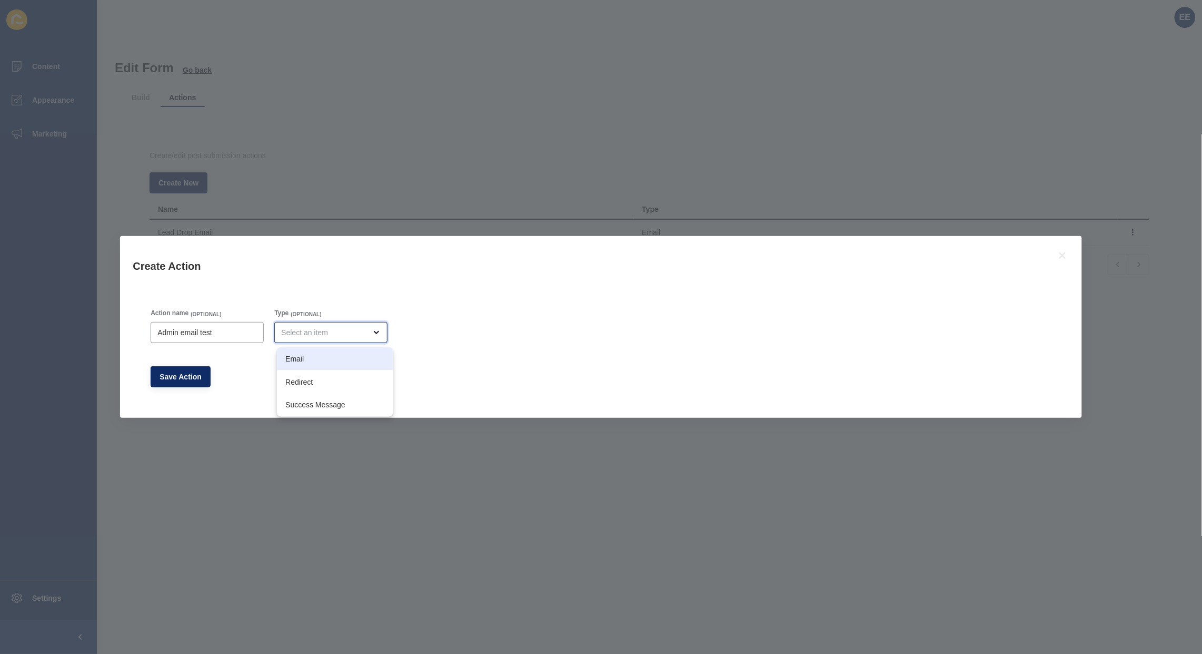
type input "Email"
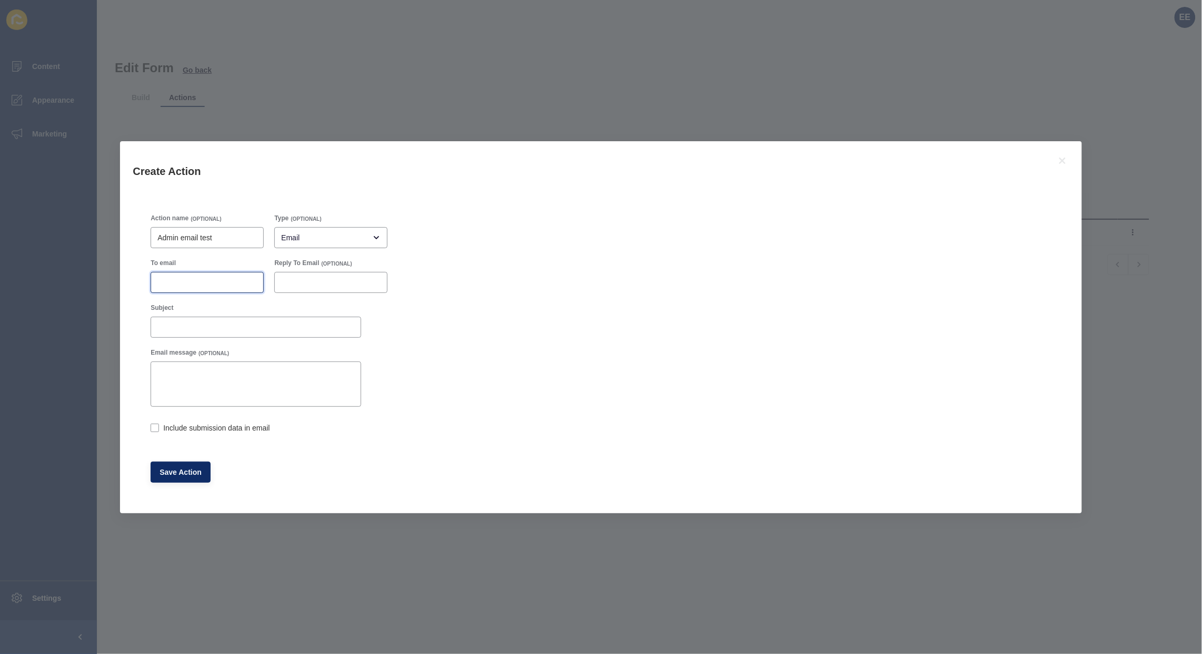
click at [165, 278] on input "To email" at bounding box center [207, 282] width 100 height 11
type input "[PERSON_NAME][EMAIL_ADDRESS][PERSON_NAME][DOMAIN_NAME]"
click at [207, 325] on input "Subject" at bounding box center [255, 327] width 197 height 11
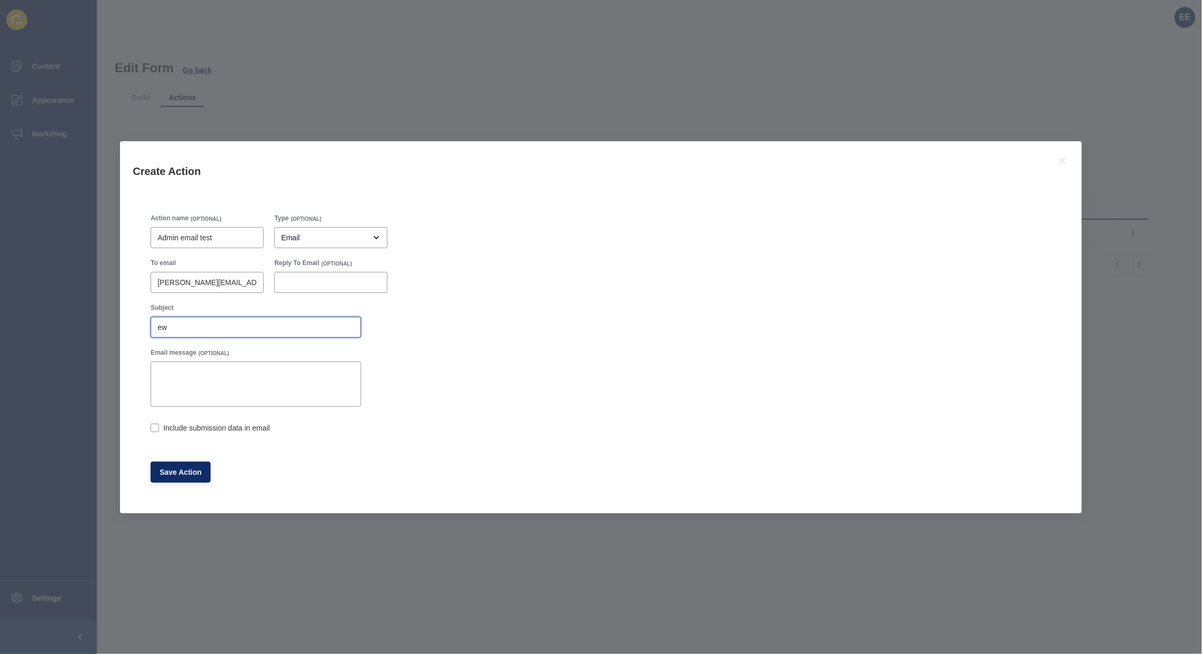
type input "e"
type input "Newsletter"
click at [156, 427] on label at bounding box center [155, 427] width 8 height 8
click at [156, 427] on input "Include submission data in email" at bounding box center [154, 428] width 7 height 7
checkbox input "true"
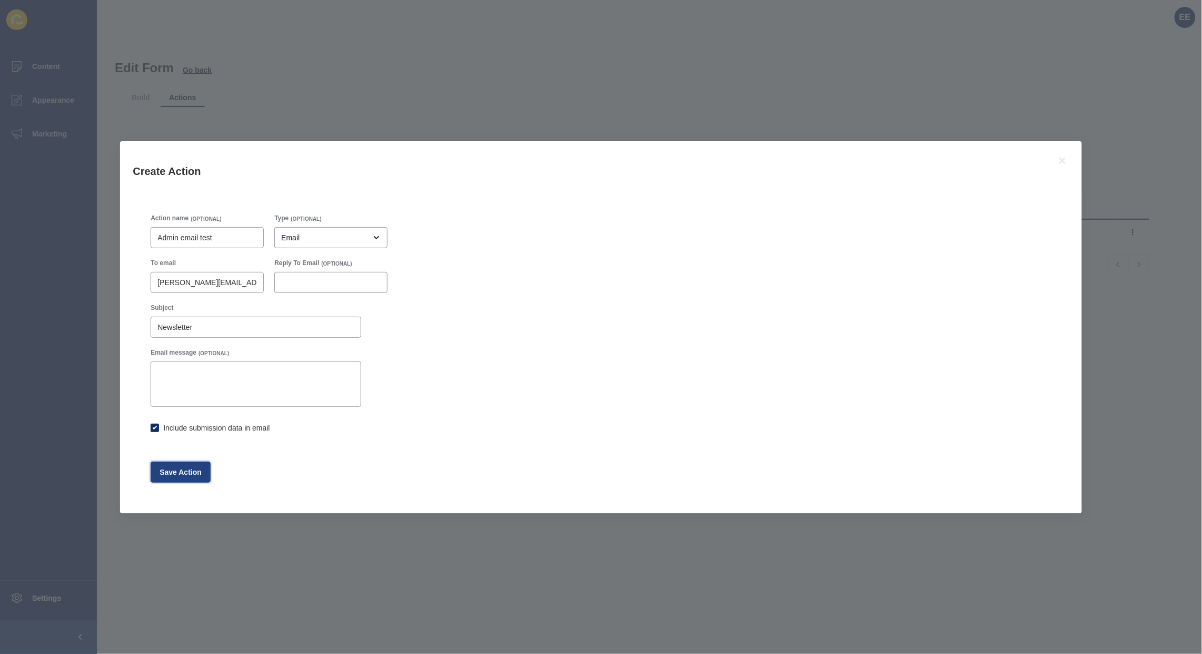
click at [165, 464] on button "Save Action" at bounding box center [181, 471] width 60 height 21
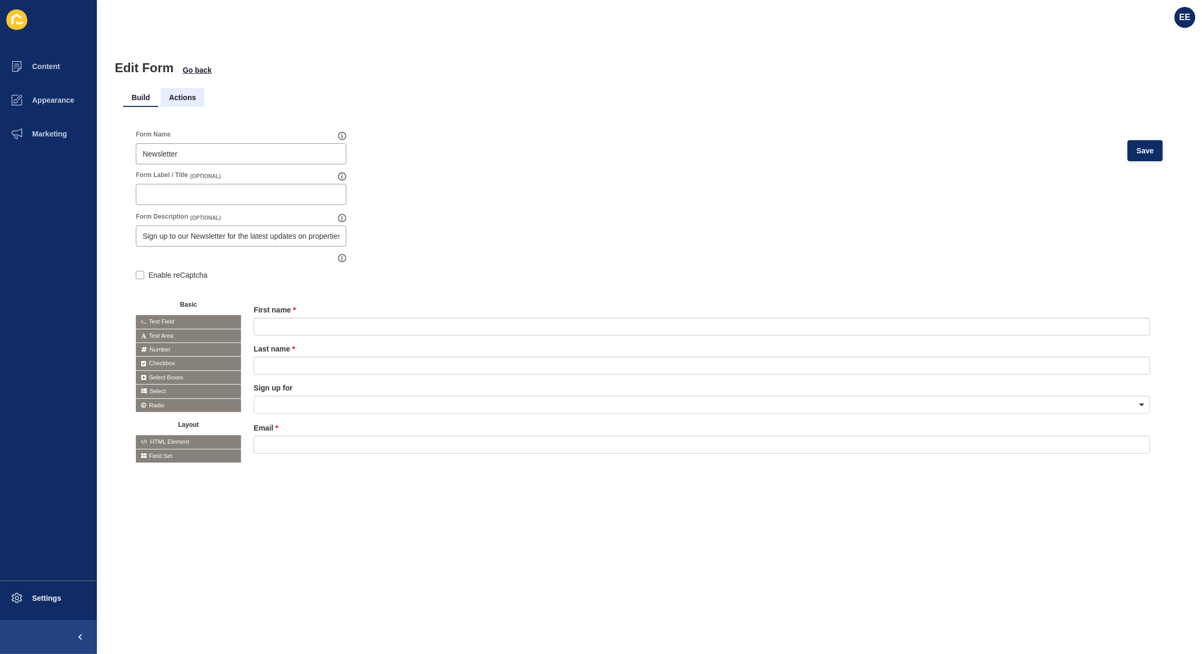
click at [182, 97] on li "Actions" at bounding box center [183, 97] width 44 height 19
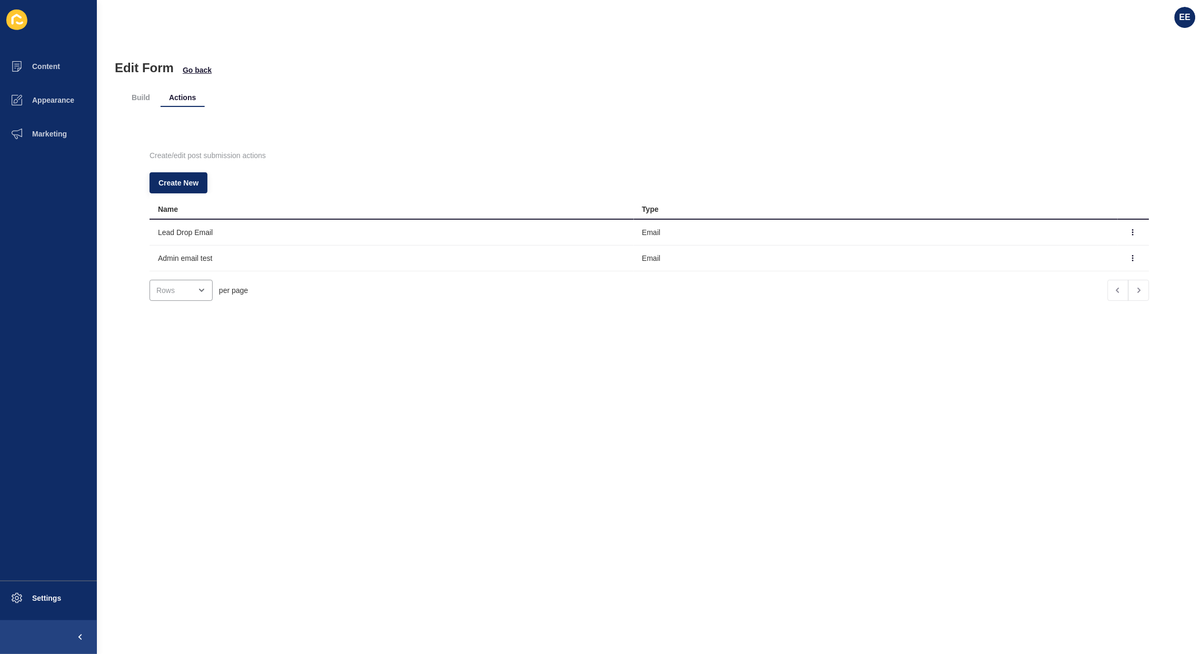
click at [441, 386] on div "Edit Form Go back Build Actions Create/edit post submission actions Create New …" at bounding box center [649, 343] width 1105 height 619
click at [1130, 256] on icon "button" at bounding box center [1133, 258] width 6 height 6
click at [1078, 276] on link "Edit" at bounding box center [1085, 279] width 74 height 23
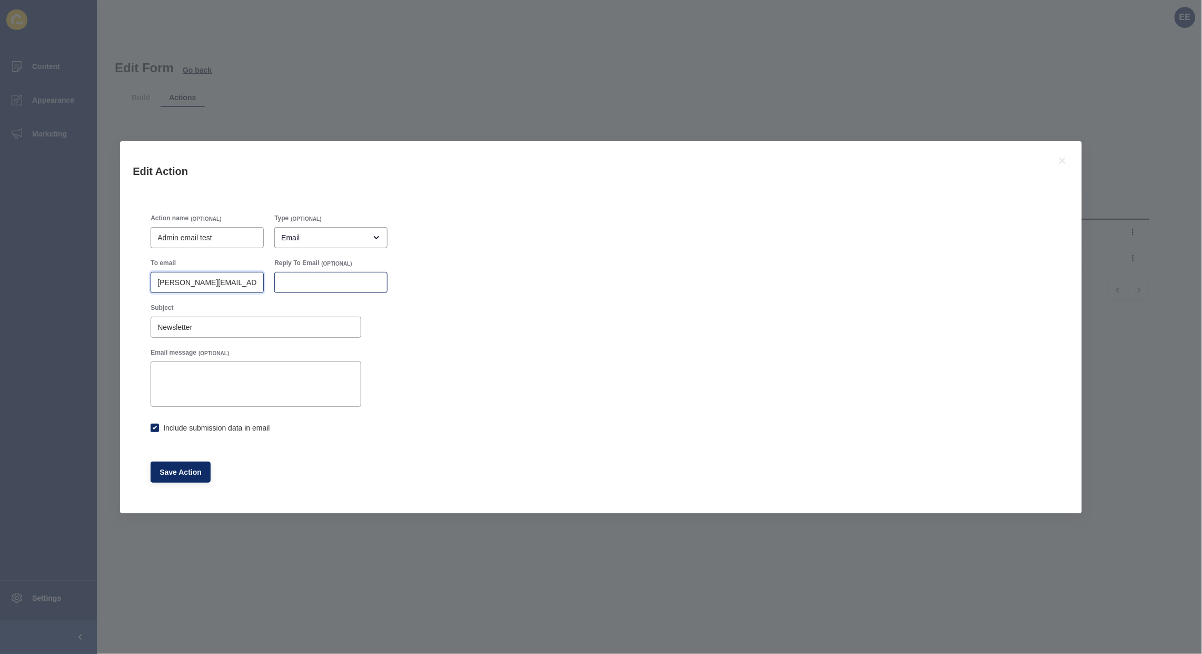
scroll to position [0, 9]
drag, startPoint x: 175, startPoint y: 276, endPoint x: 286, endPoint y: 283, distance: 110.8
click at [286, 283] on div "To email elsie.estrera@rexsoftware.com.au Reply To Email (OPTIONAL)" at bounding box center [269, 275] width 248 height 45
click at [241, 280] on input "[PERSON_NAME][EMAIL_ADDRESS][PERSON_NAME][DOMAIN_NAME]" at bounding box center [207, 282] width 100 height 11
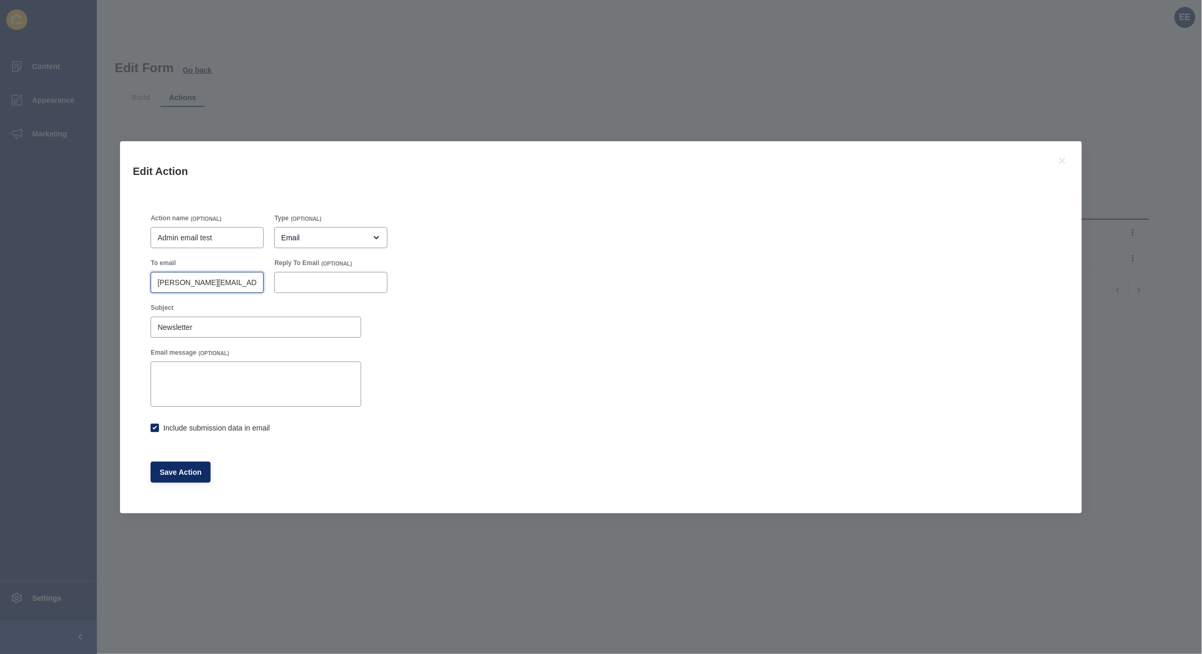
drag, startPoint x: 195, startPoint y: 279, endPoint x: 149, endPoint y: 279, distance: 46.9
click at [149, 279] on div "To email elsie.estrera@rexsoftware.com.au" at bounding box center [207, 275] width 124 height 45
click at [276, 388] on textarea "Email message" at bounding box center [255, 384] width 207 height 42
click at [185, 471] on span "Save Action" at bounding box center [181, 472] width 42 height 11
drag, startPoint x: 36, startPoint y: 278, endPoint x: 59, endPoint y: 213, distance: 68.8
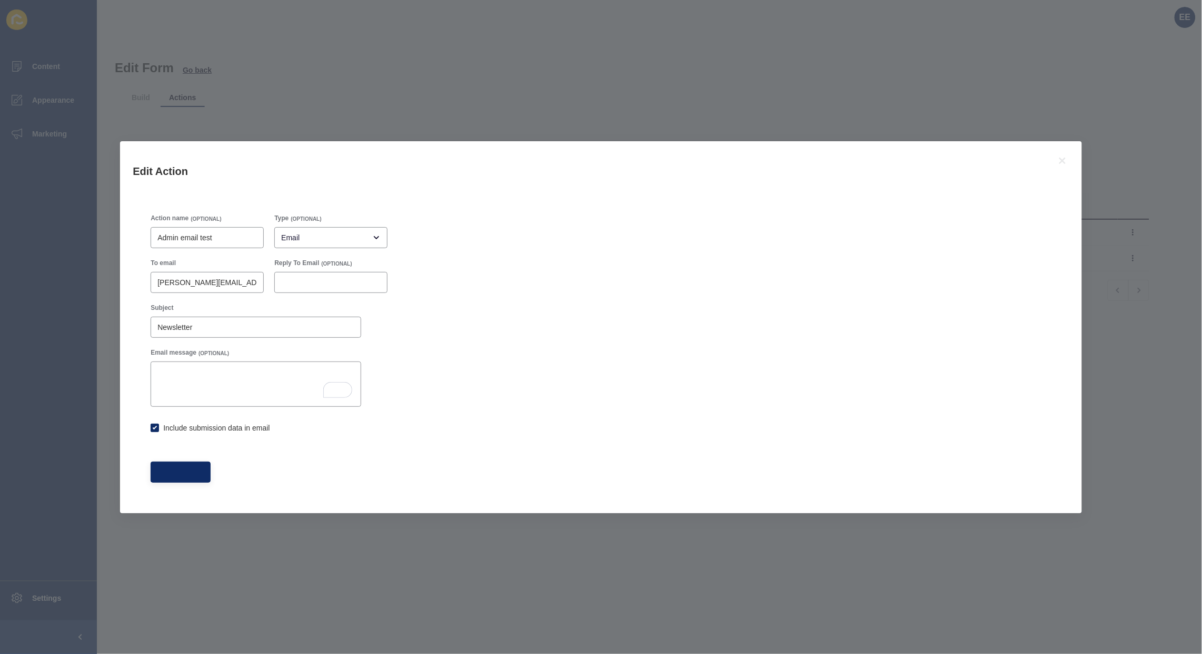
click at [36, 278] on div "Edit Action Action name (OPTIONAL) Admin email test Type (OPTIONAL) Email To em…" at bounding box center [601, 327] width 1202 height 654
checkbox input "true"
click at [1069, 524] on div "Edit Action Action name (OPTIONAL) Admin email test Type (OPTIONAL) Email To em…" at bounding box center [601, 327] width 1202 height 654
click at [978, 579] on div "Edit Action Action name (OPTIONAL) Admin email test Type (OPTIONAL) Email To em…" at bounding box center [601, 327] width 1202 height 654
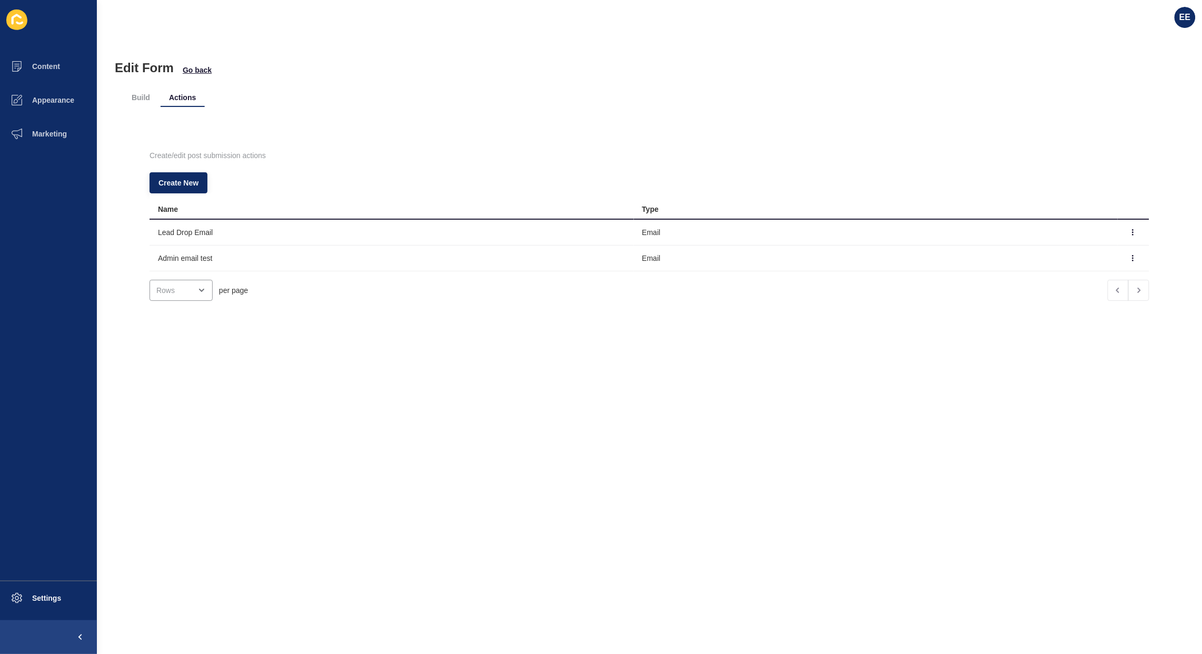
click at [319, 104] on ul "Build Actions" at bounding box center [649, 97] width 1053 height 19
click at [28, 124] on span at bounding box center [17, 134] width 34 height 34
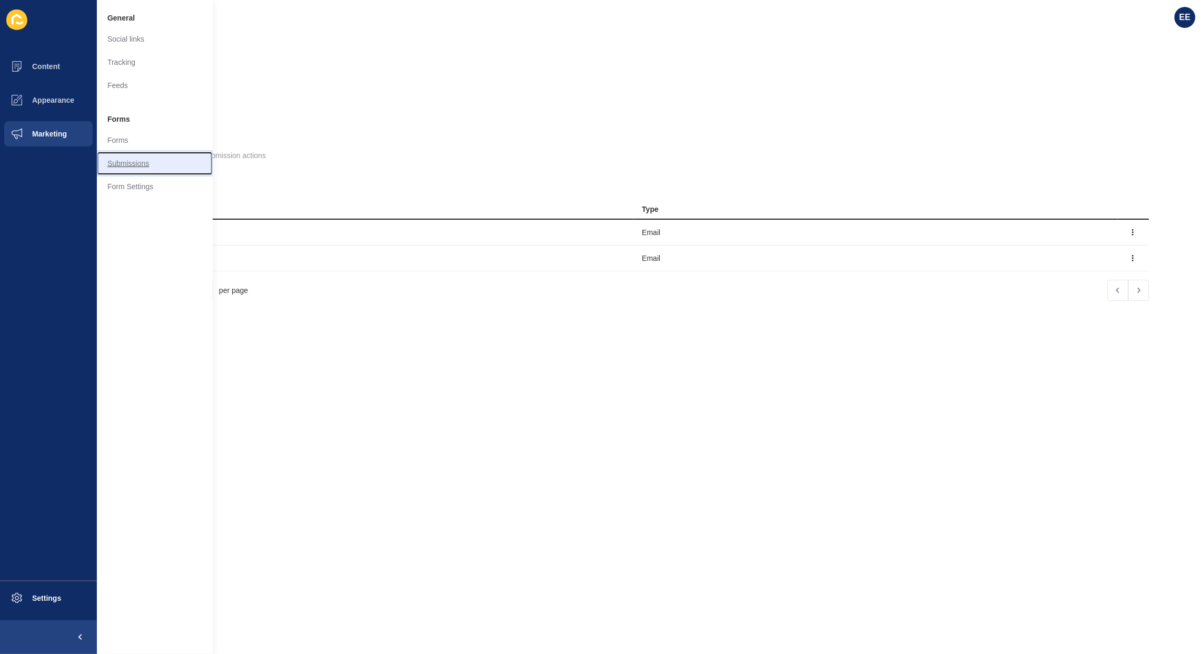
click at [135, 167] on link "Submissions" at bounding box center [155, 163] width 116 height 23
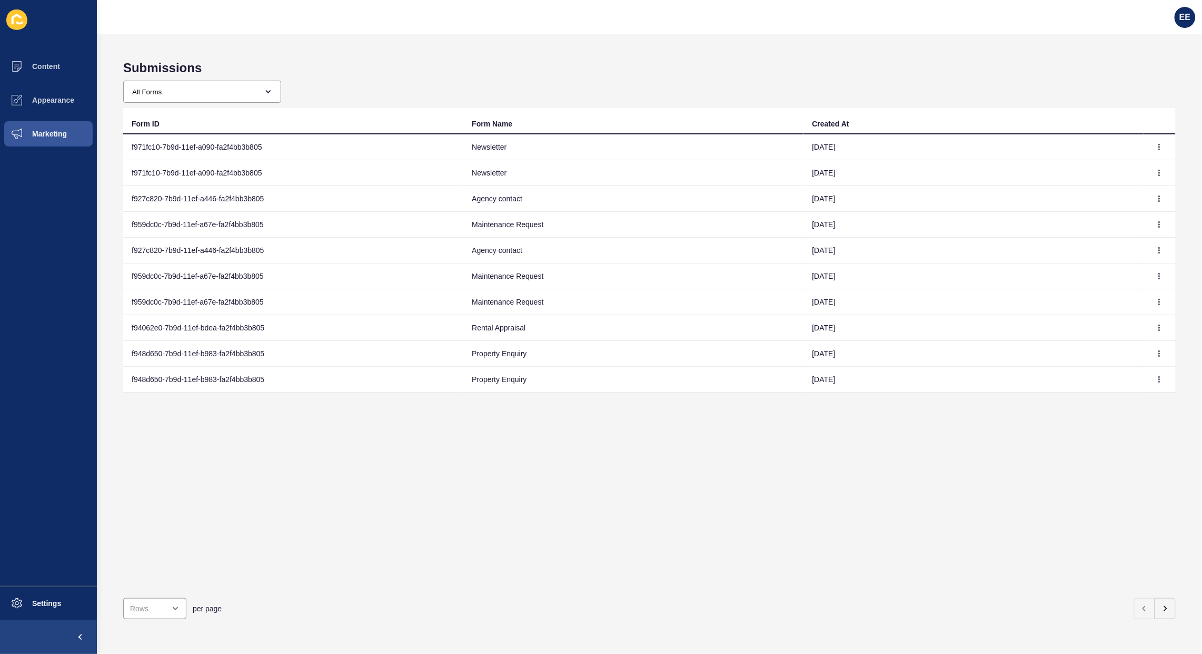
click at [841, 150] on td "01 Oct 2025" at bounding box center [974, 147] width 340 height 26
click at [1156, 145] on icon "button" at bounding box center [1159, 147] width 6 height 6
click at [1112, 163] on link "View" at bounding box center [1121, 167] width 74 height 23
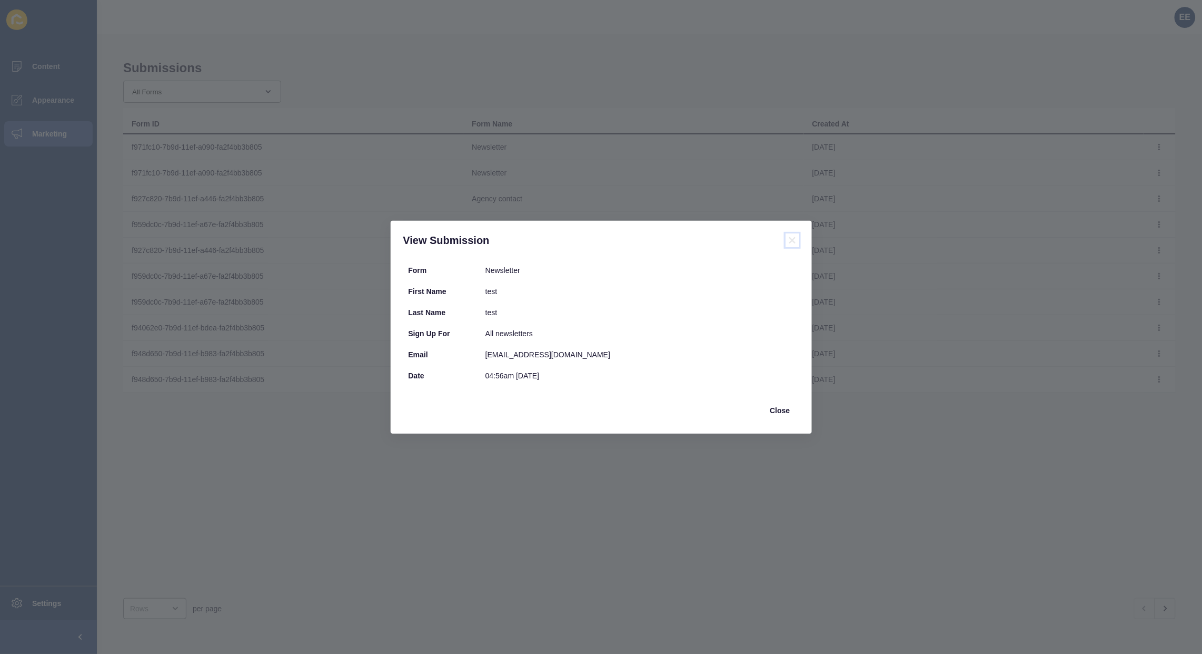
drag, startPoint x: 795, startPoint y: 239, endPoint x: 924, endPoint y: 84, distance: 201.1
click at [798, 238] on icon at bounding box center [792, 240] width 13 height 13
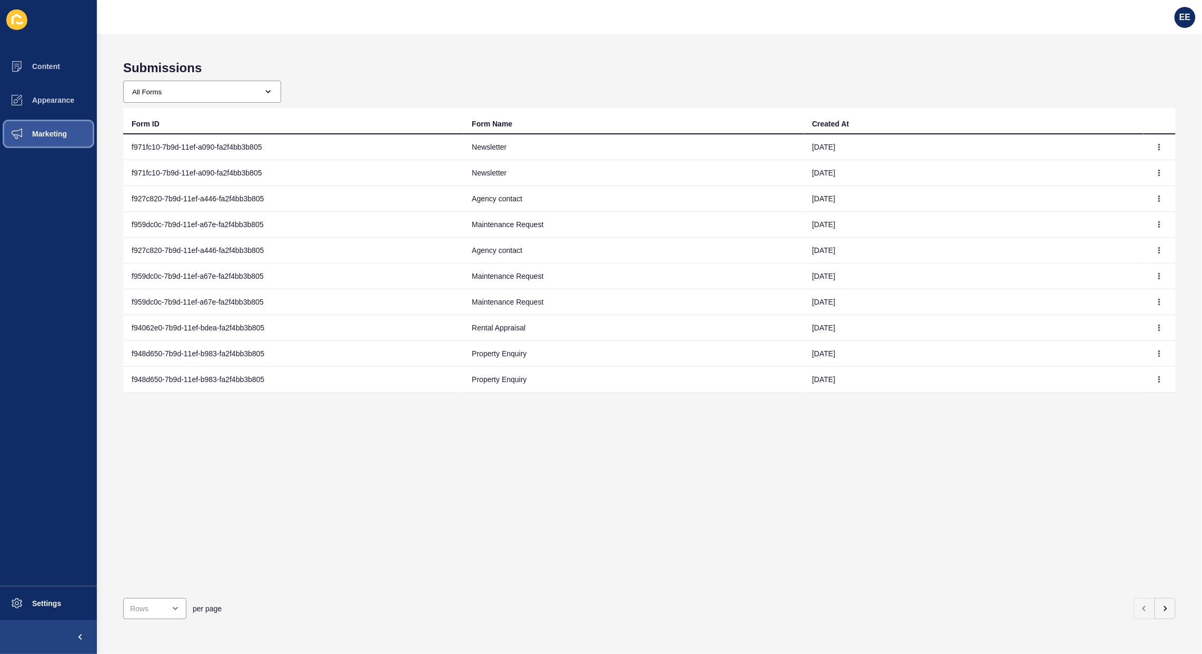
click at [48, 132] on span "Marketing" at bounding box center [32, 134] width 68 height 8
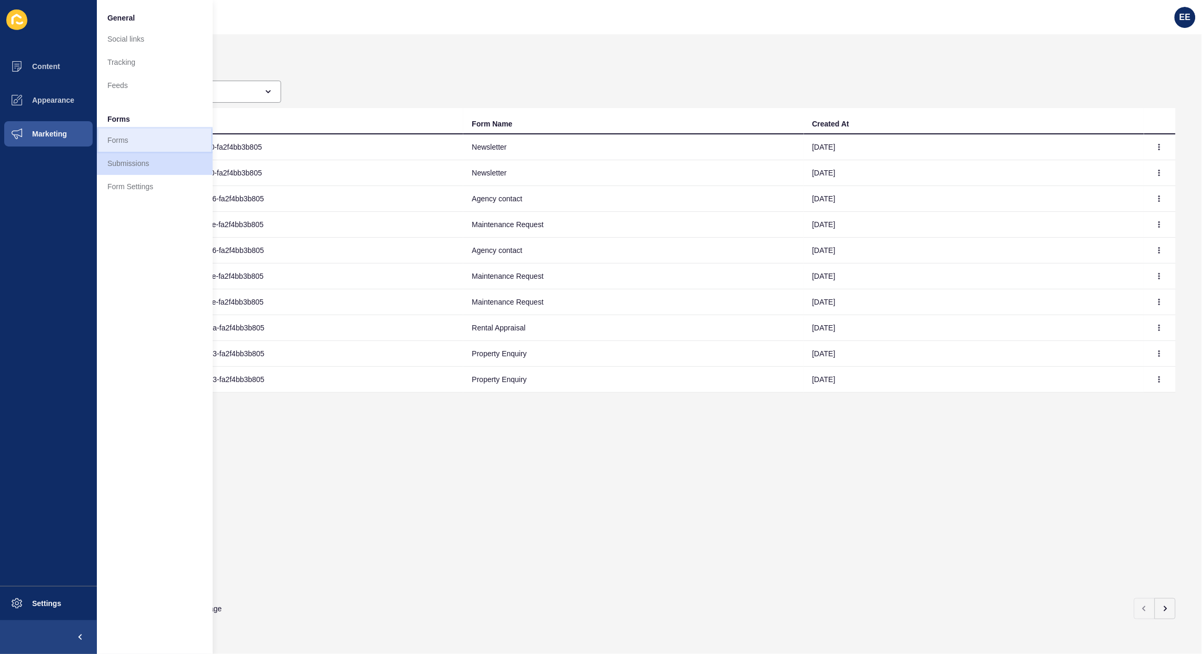
click at [118, 136] on link "Forms" at bounding box center [155, 139] width 116 height 23
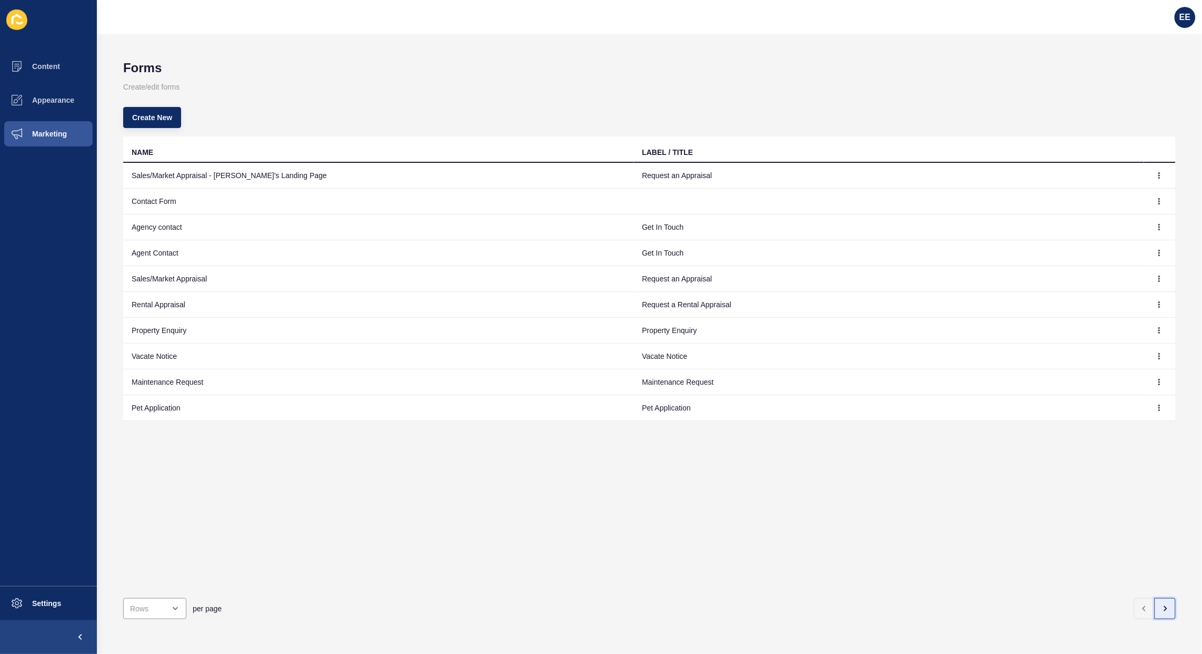
click at [1163, 603] on button "button" at bounding box center [1165, 608] width 21 height 21
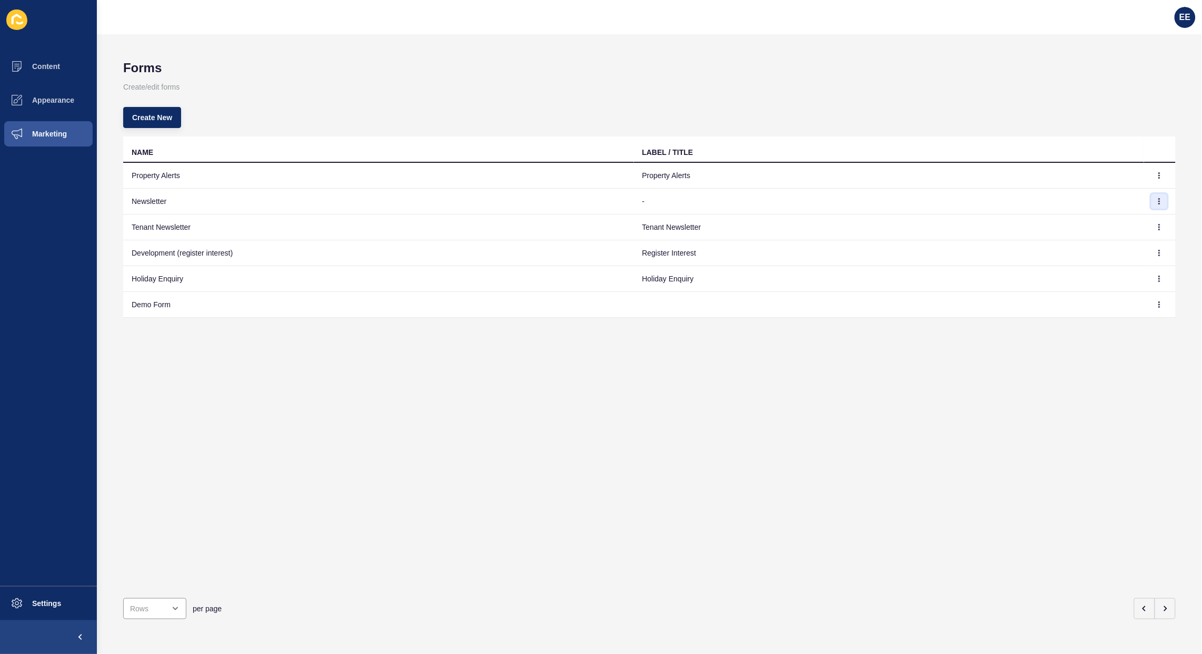
click at [1152, 203] on button "button" at bounding box center [1160, 201] width 16 height 15
click at [1096, 220] on link "Edit" at bounding box center [1121, 222] width 74 height 23
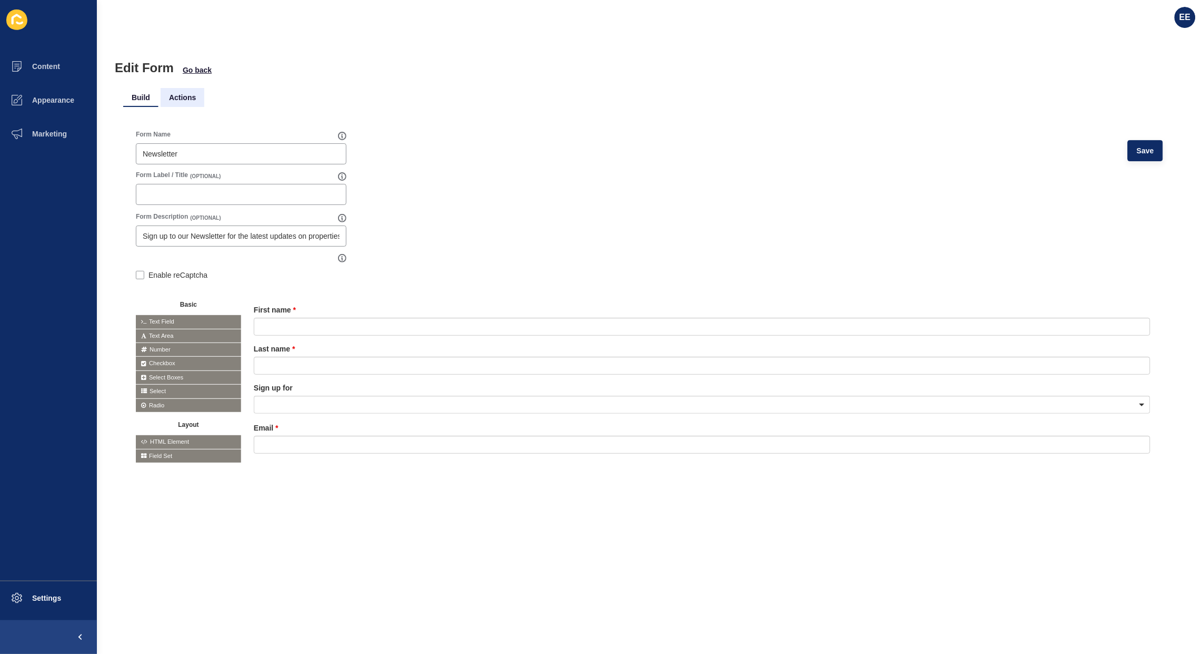
click at [184, 98] on li "Actions" at bounding box center [183, 97] width 44 height 19
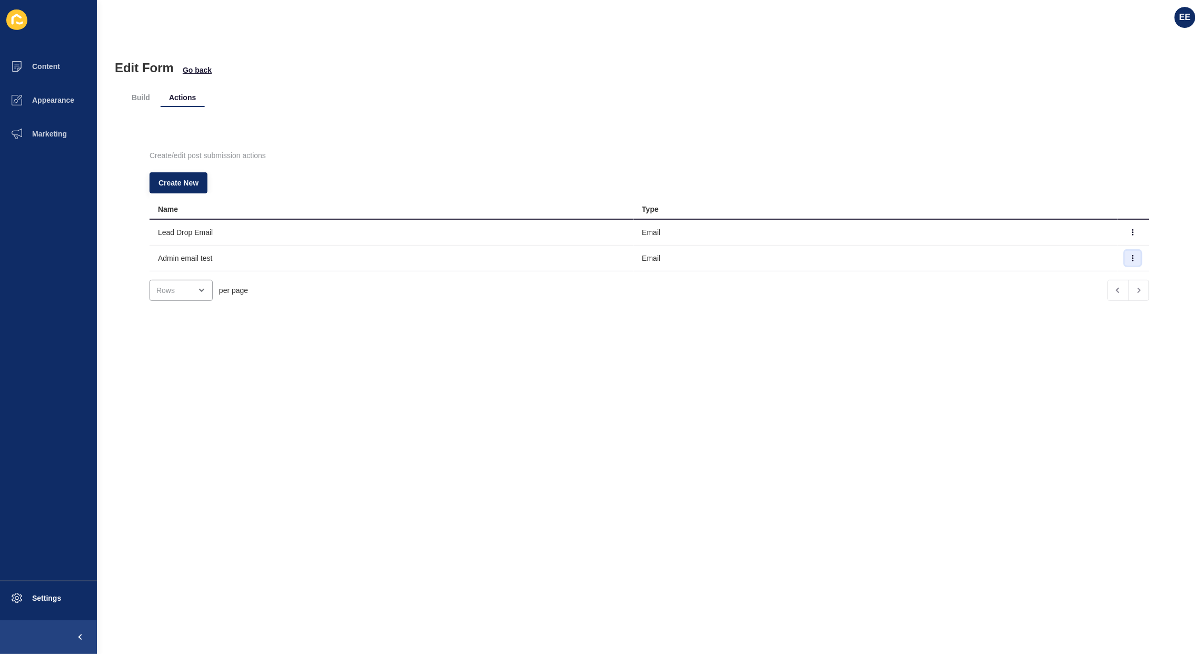
click at [1125, 258] on button "button" at bounding box center [1133, 258] width 16 height 15
click at [1065, 304] on link "Delete" at bounding box center [1085, 302] width 74 height 23
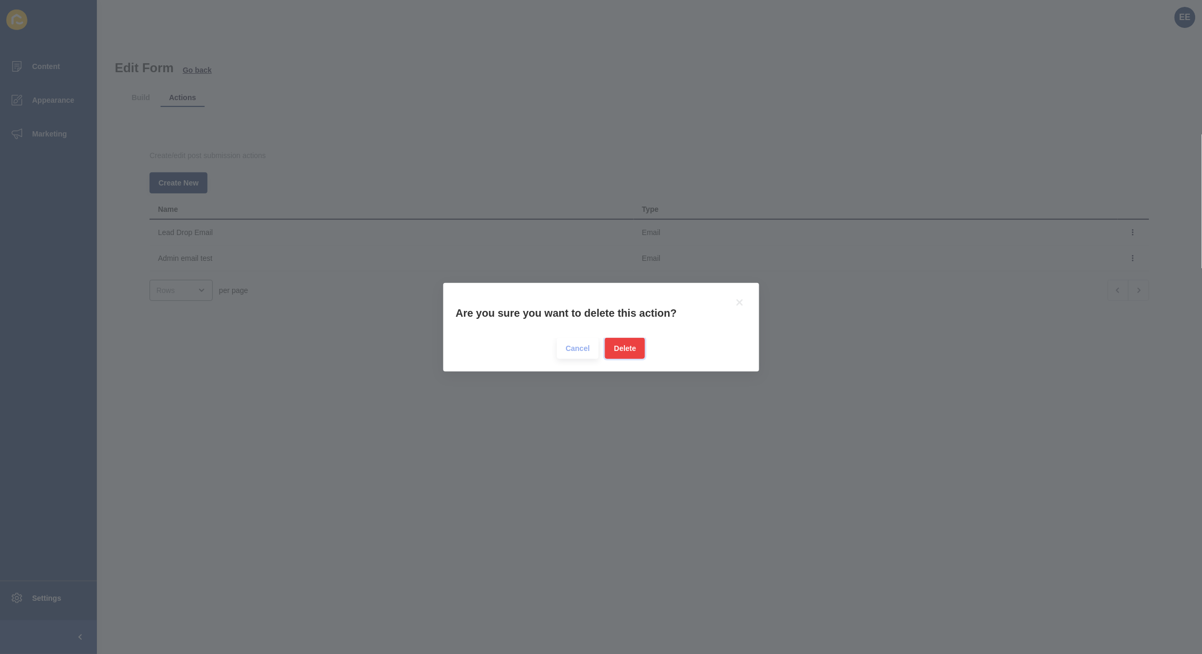
click at [638, 345] on button "Delete" at bounding box center [625, 348] width 40 height 21
